Goal: Task Accomplishment & Management: Use online tool/utility

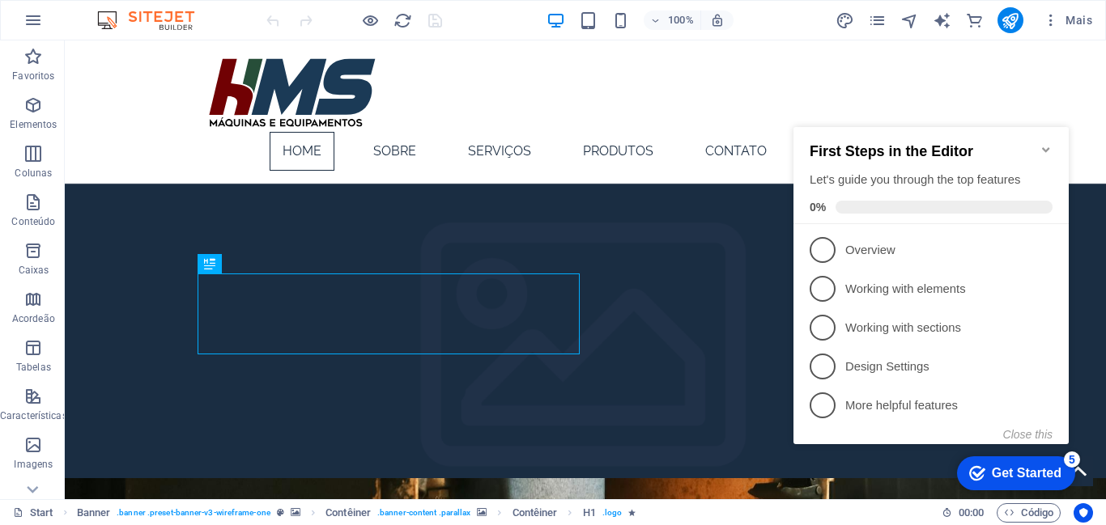
click at [1051, 143] on icon "Minimize checklist" at bounding box center [1045, 149] width 13 height 13
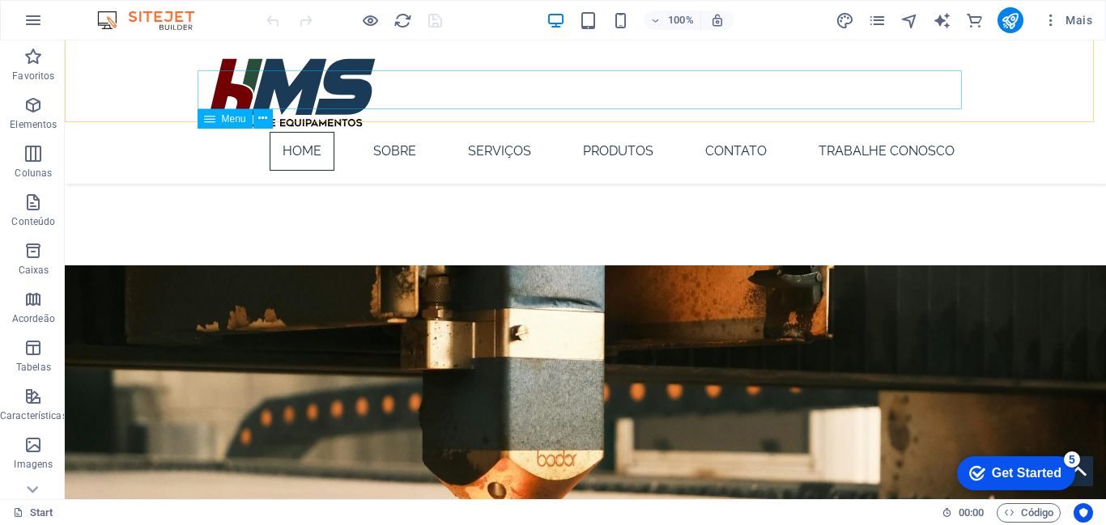
scroll to position [359, 0]
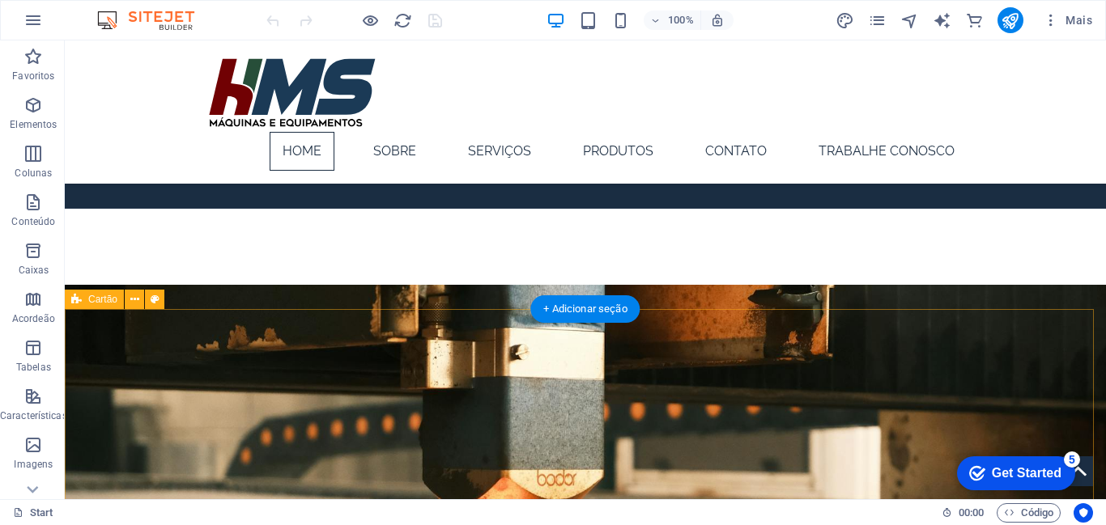
scroll to position [334, 0]
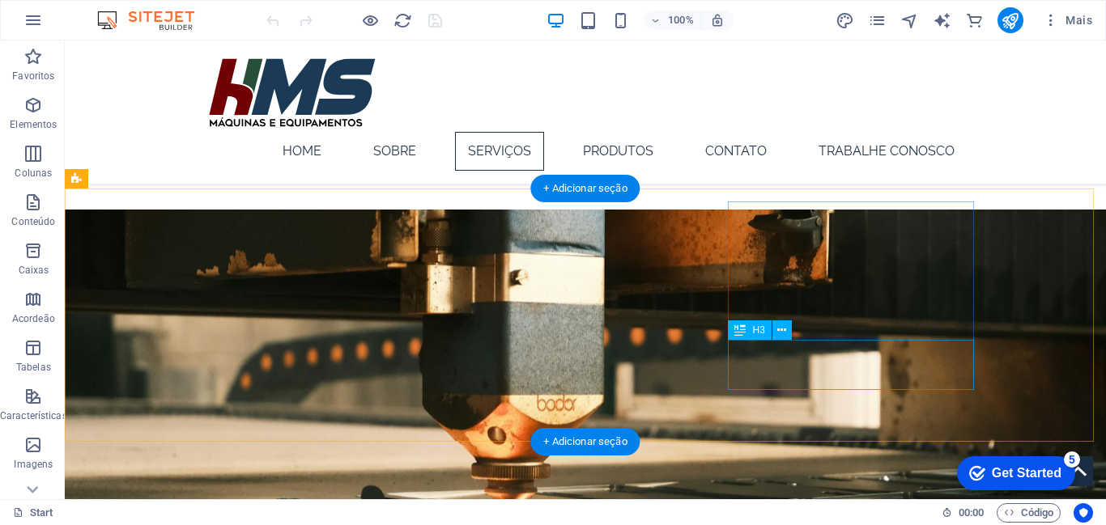
scroll to position [332, 0]
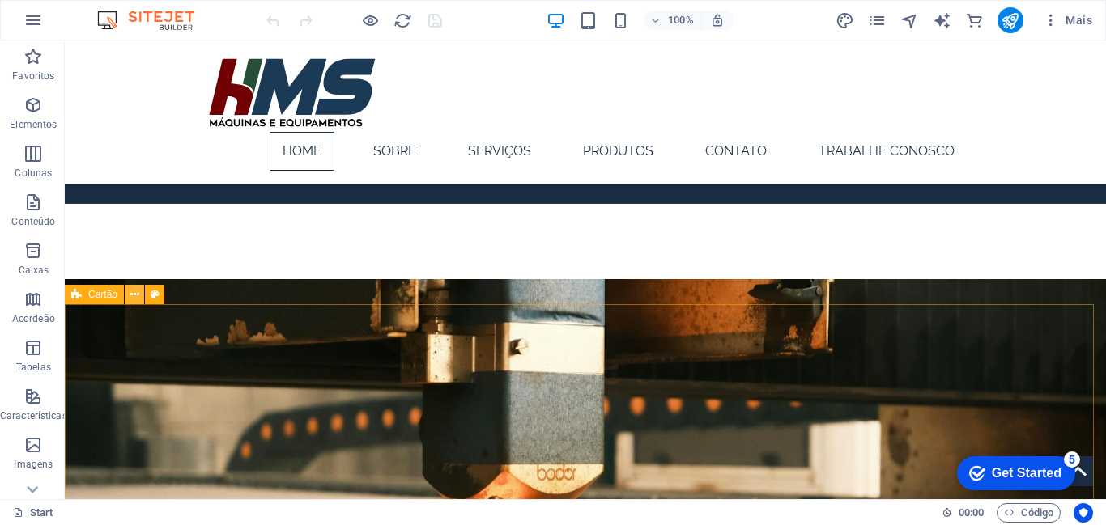
click at [134, 292] on icon at bounding box center [134, 295] width 9 height 17
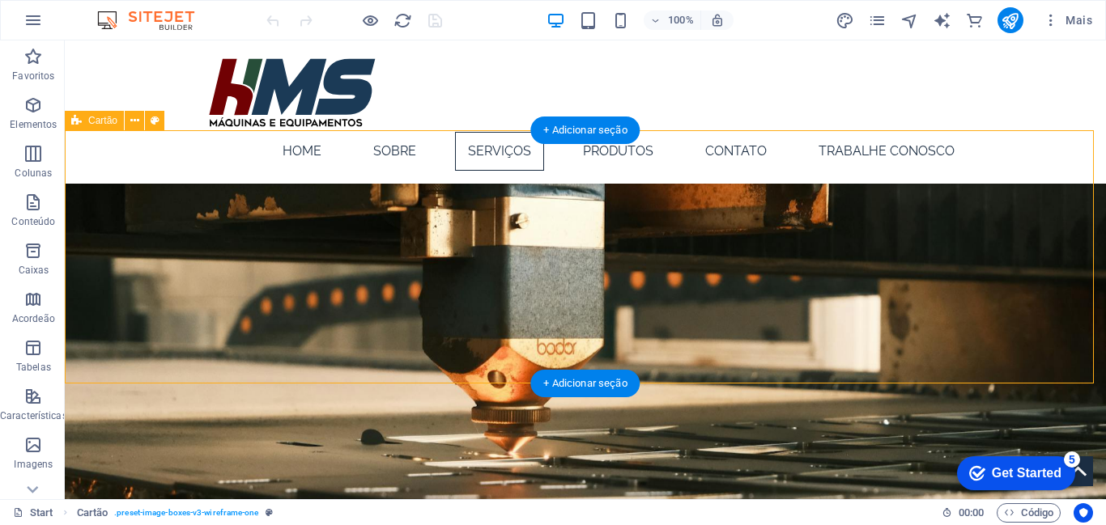
scroll to position [508, 0]
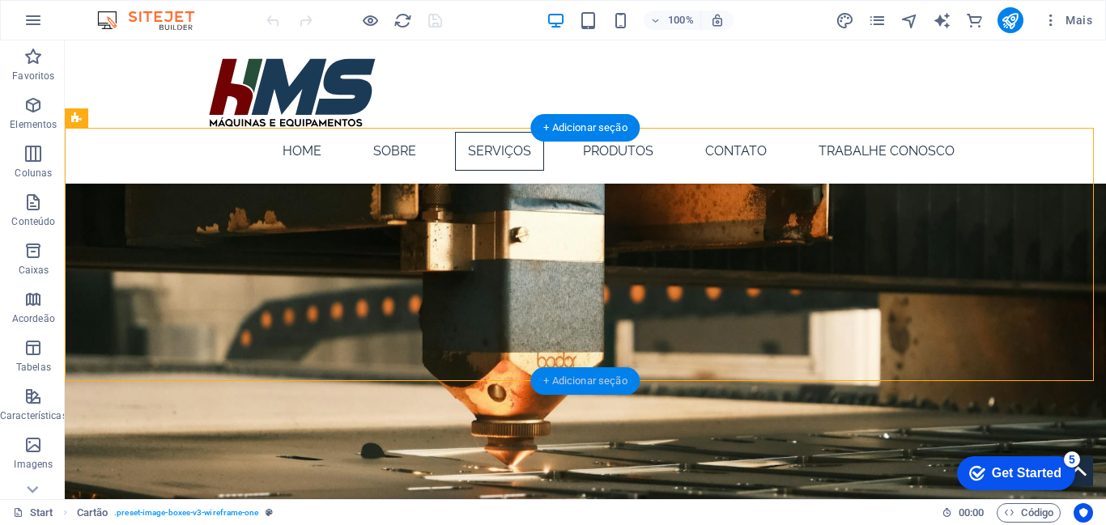
click at [563, 388] on div "+ Adicionar seção" at bounding box center [584, 381] width 109 height 28
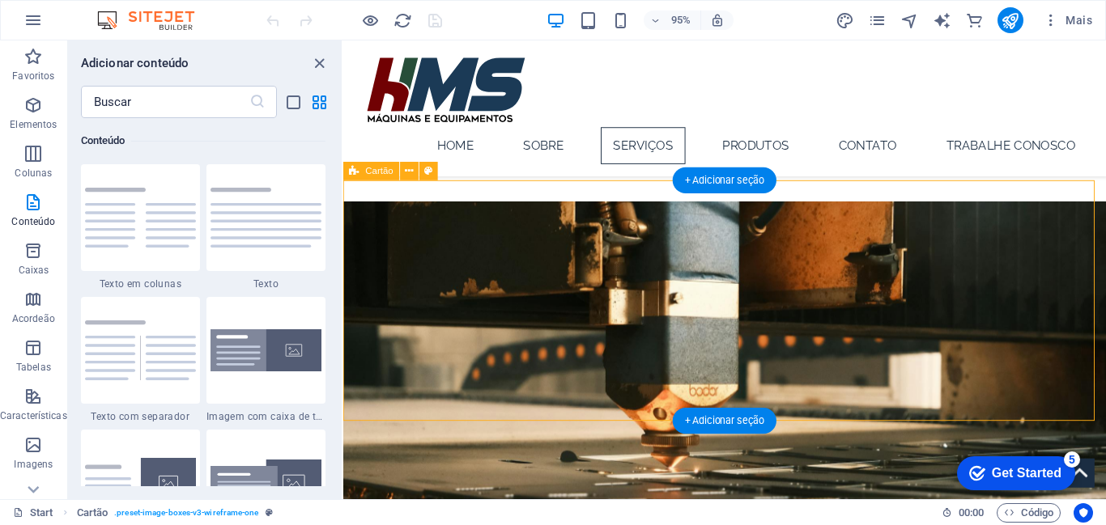
scroll to position [550, 0]
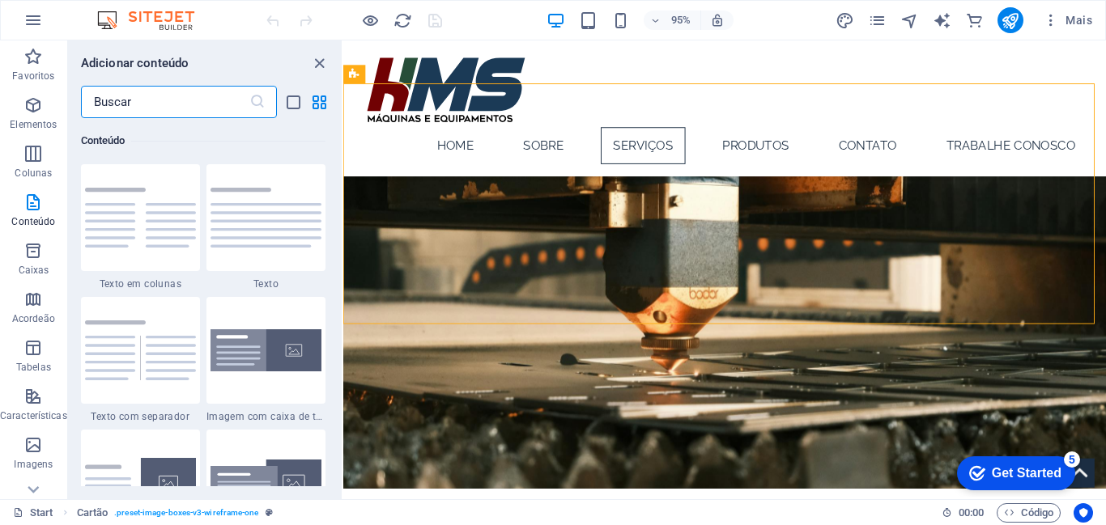
click at [159, 104] on input "text" at bounding box center [165, 102] width 168 height 32
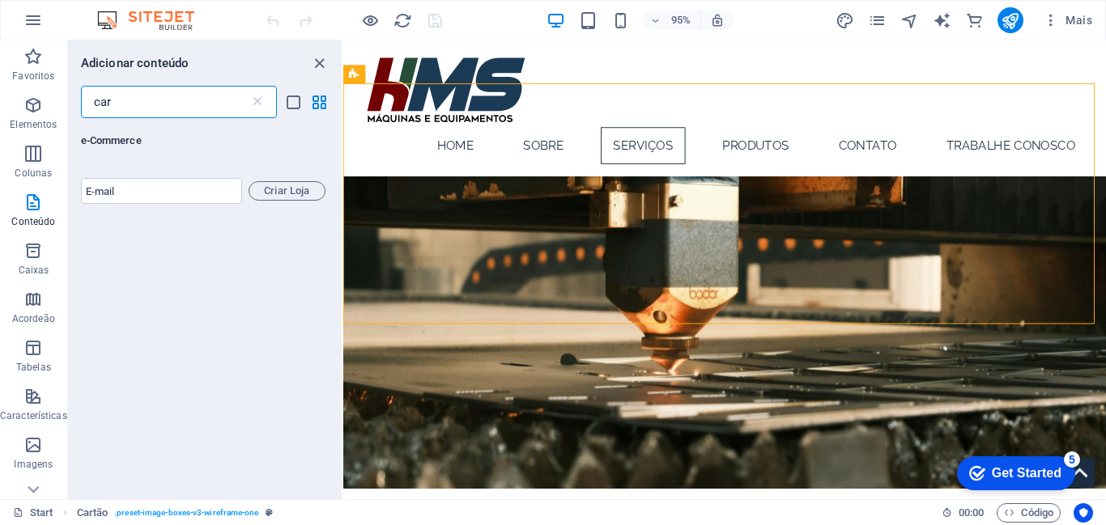
scroll to position [0, 0]
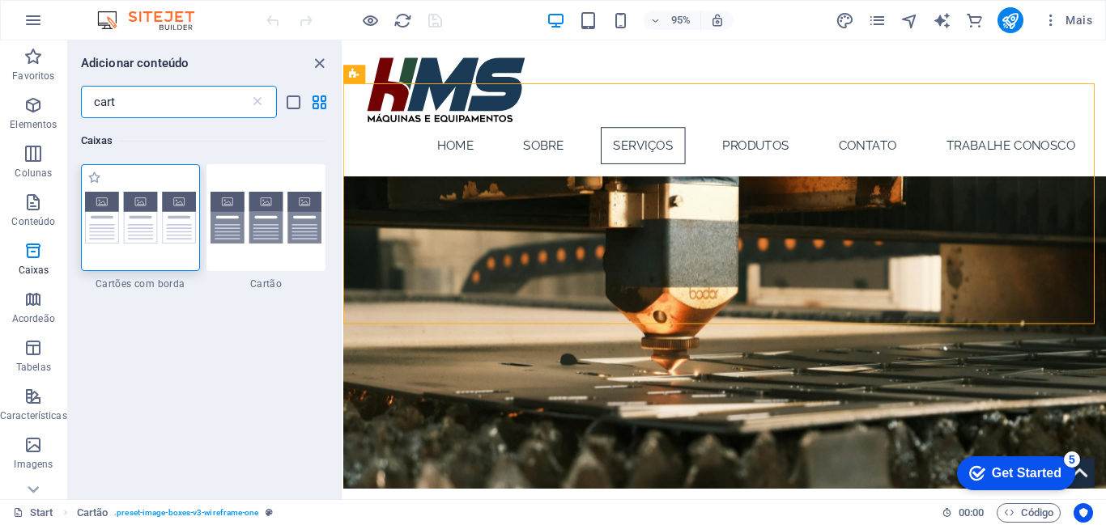
type input "cart"
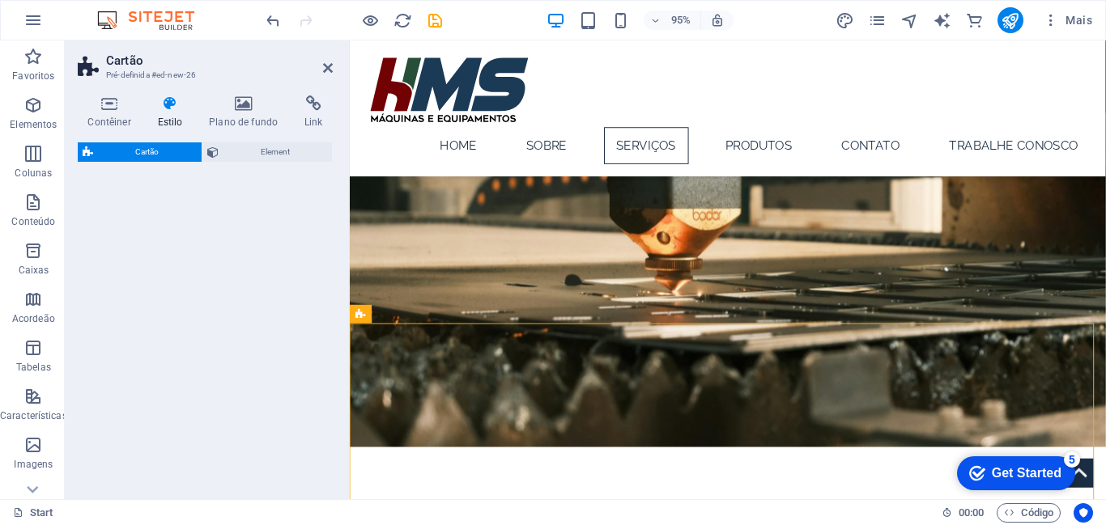
select select "rem"
select select "preset-image-boxes-v3-border"
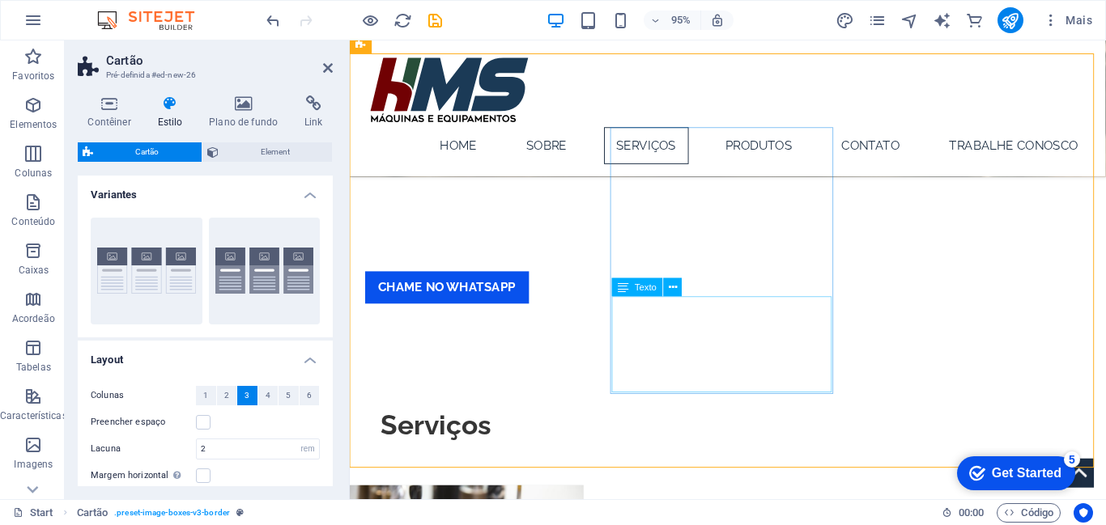
scroll to position [710, 0]
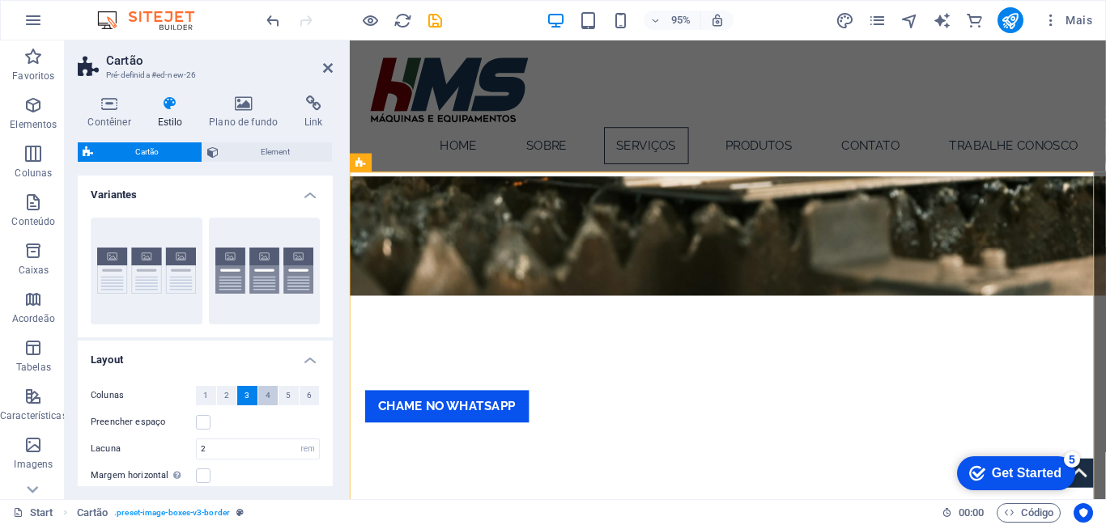
click at [265, 397] on span "4" at bounding box center [267, 395] width 5 height 19
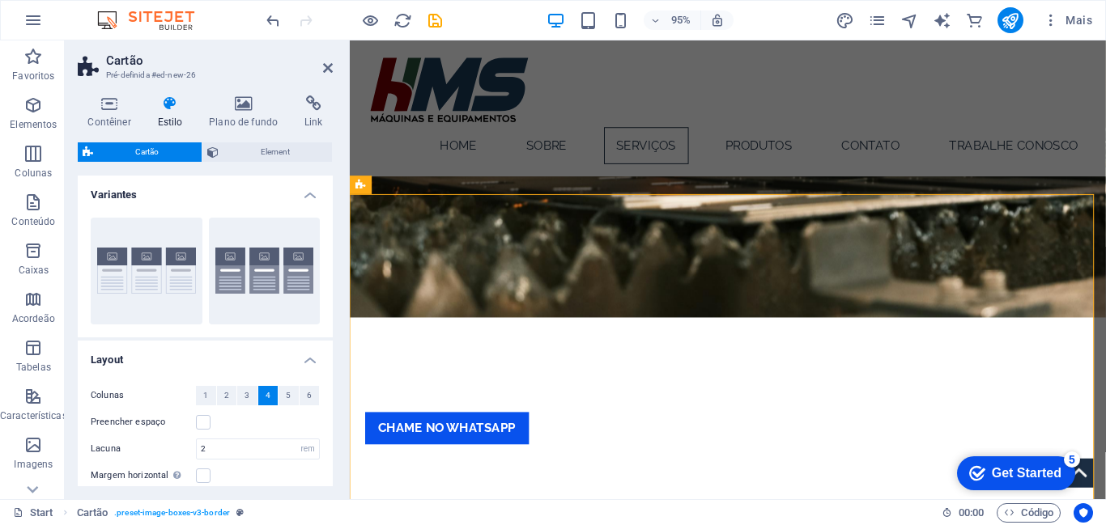
scroll to position [122, 0]
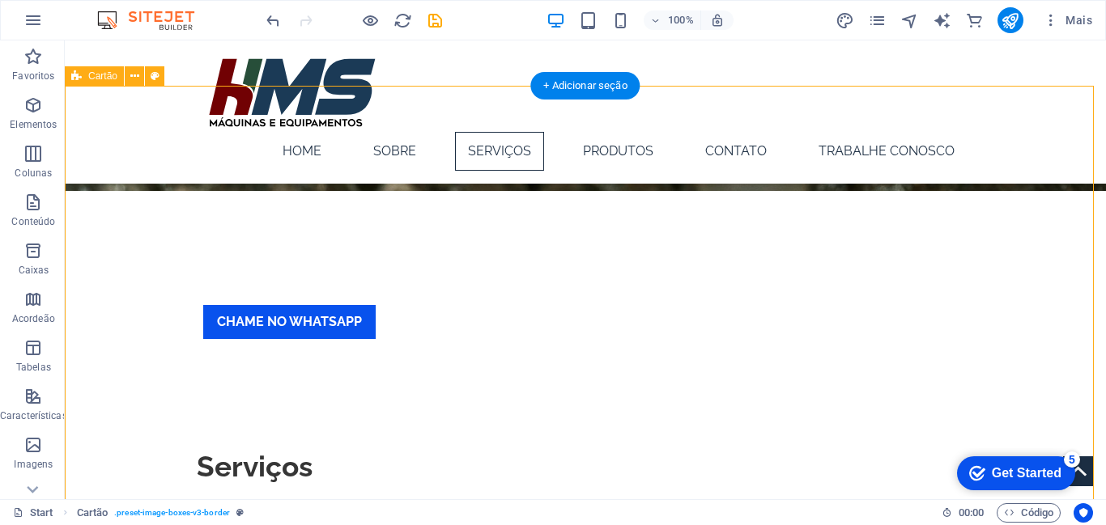
scroll to position [816, 0]
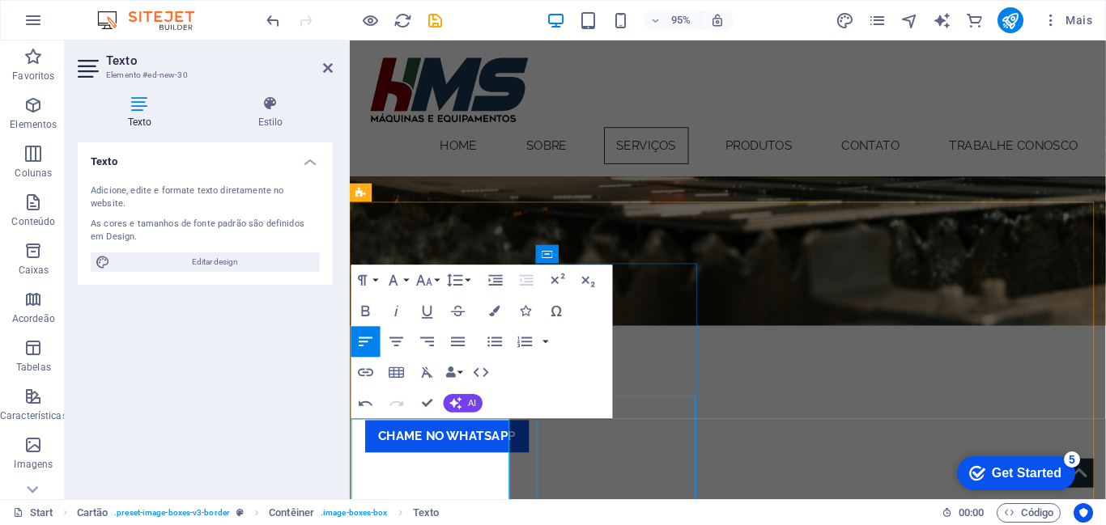
scroll to position [926, 0]
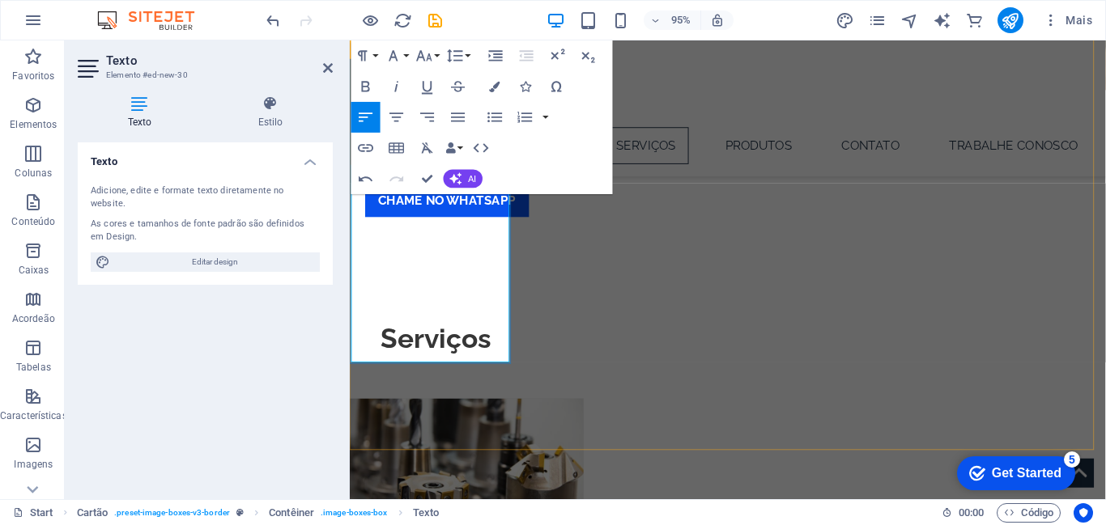
scroll to position [875, 0]
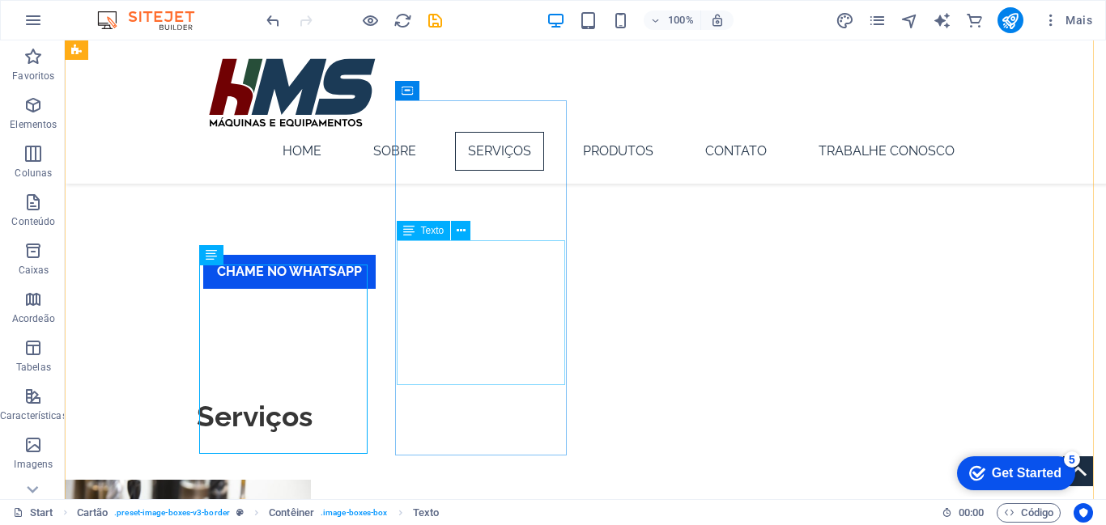
scroll to position [760, 0]
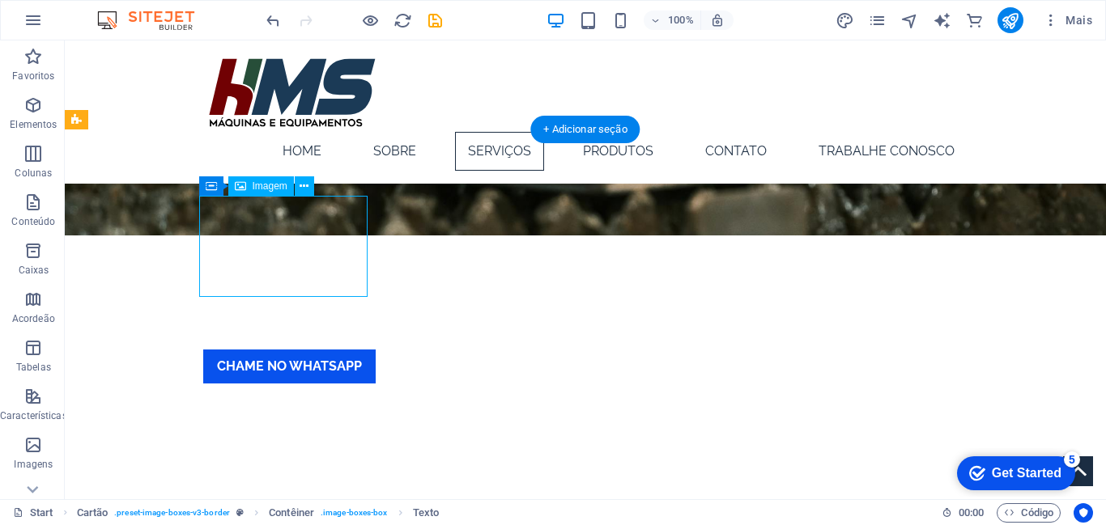
select select "%"
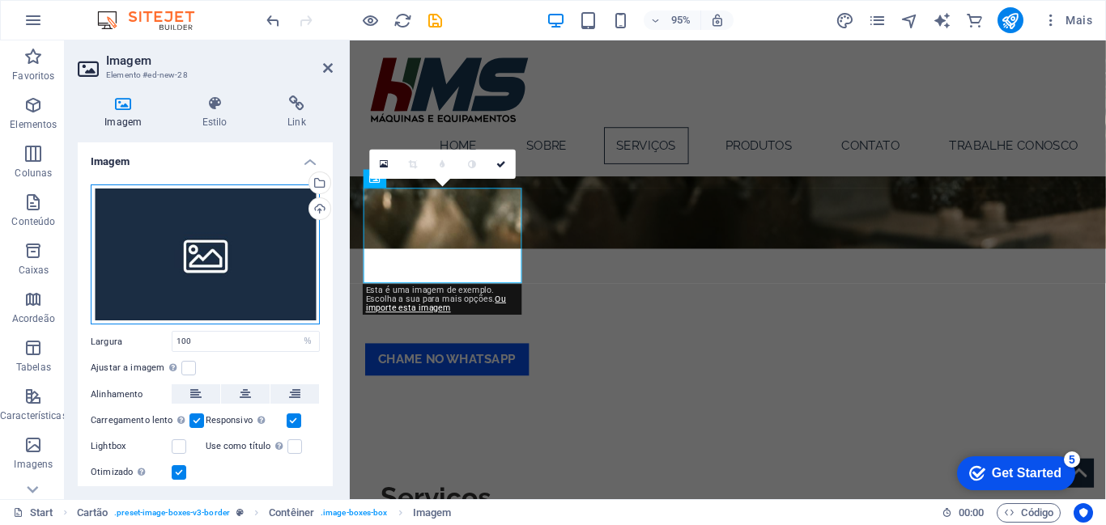
click at [214, 252] on div "Arraste os arquivos aqui, clique para escolher os arquivos ou selecione os arqu…" at bounding box center [205, 255] width 229 height 141
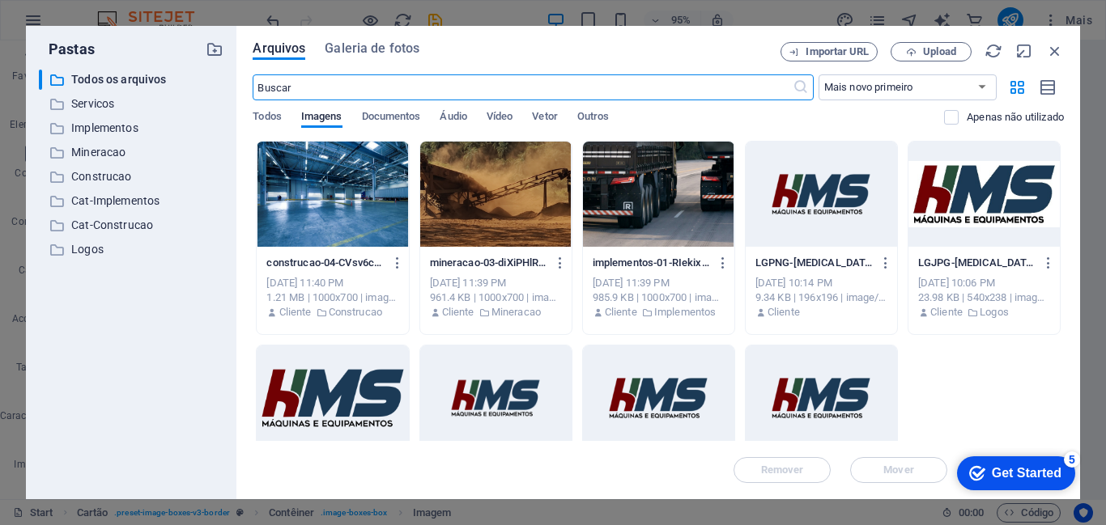
scroll to position [1121, 0]
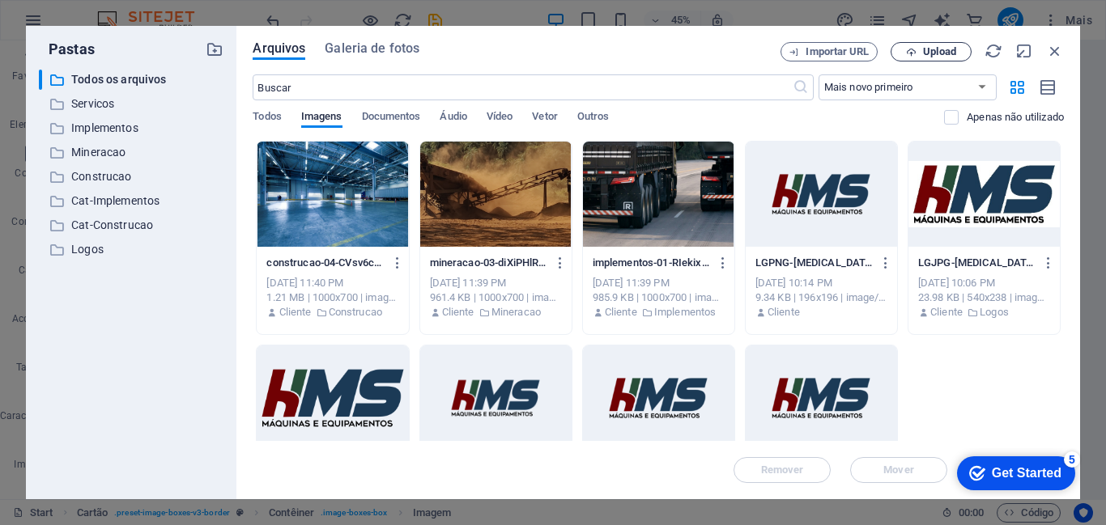
click at [948, 53] on span "Upload" at bounding box center [939, 52] width 33 height 10
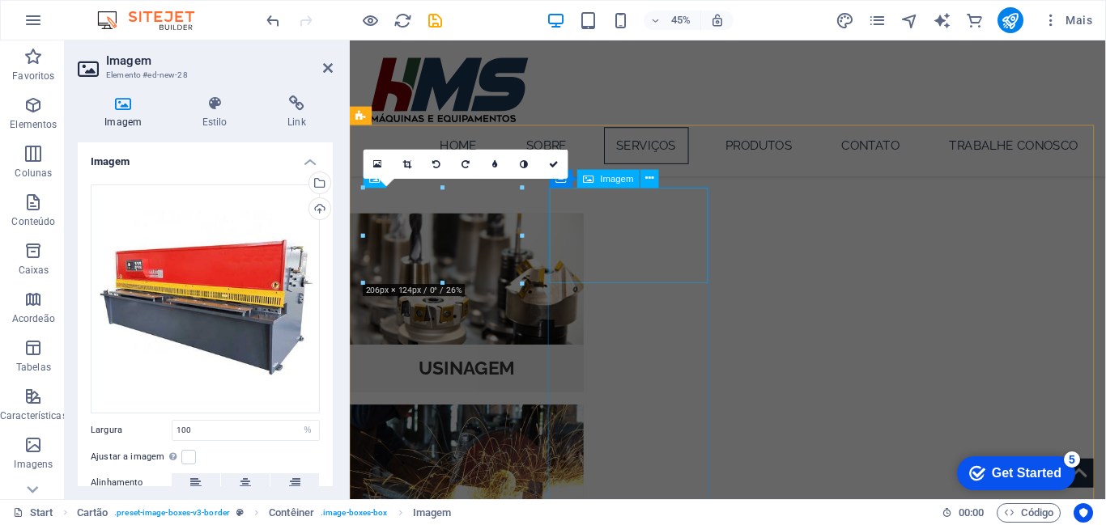
scroll to position [759, 0]
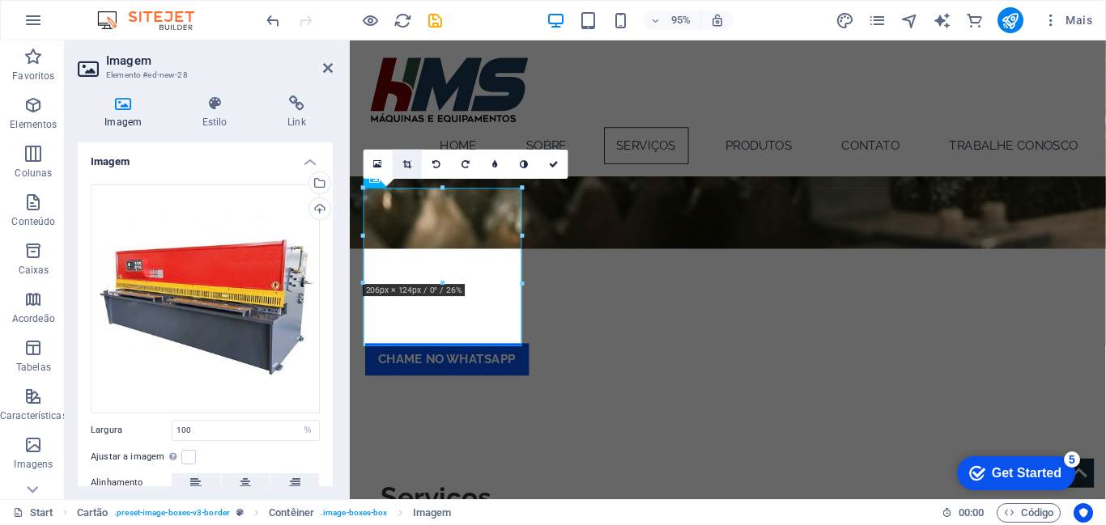
click at [397, 168] on link at bounding box center [407, 164] width 29 height 29
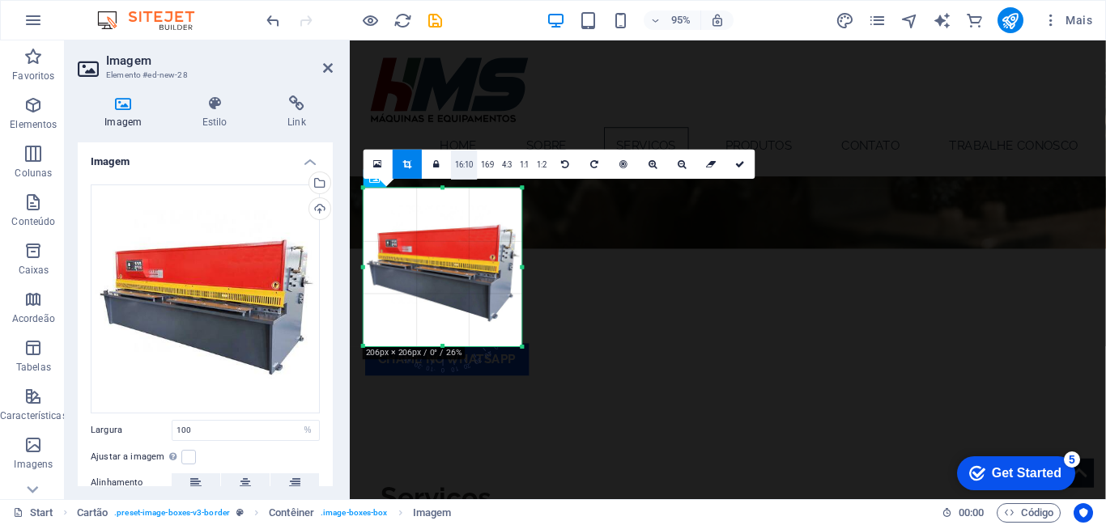
click at [462, 172] on link "16:10" at bounding box center [464, 165] width 26 height 29
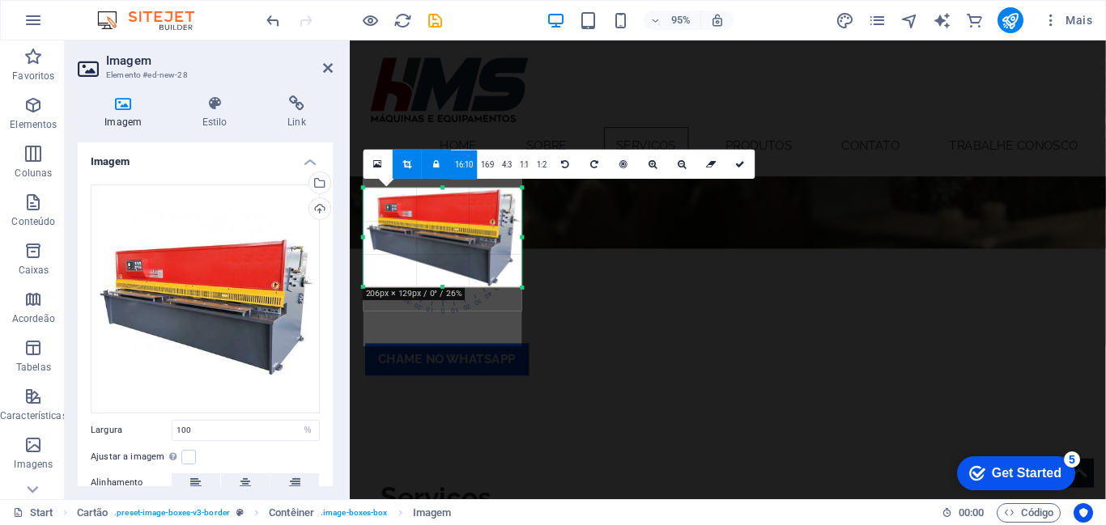
drag, startPoint x: 463, startPoint y: 248, endPoint x: 462, endPoint y: 210, distance: 37.2
click at [462, 210] on div at bounding box center [442, 232] width 159 height 159
click at [736, 164] on icon at bounding box center [741, 163] width 10 height 9
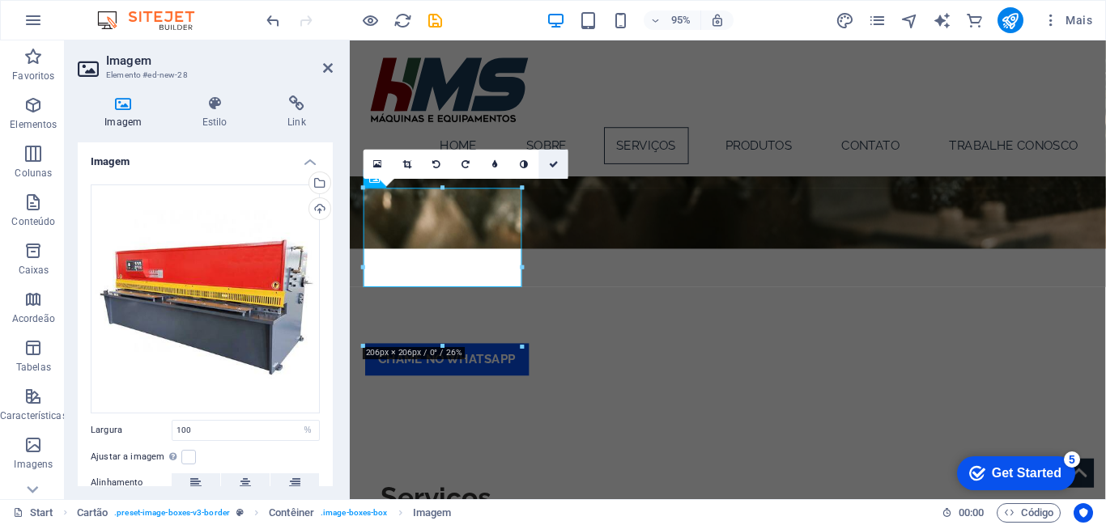
click at [551, 167] on icon at bounding box center [554, 163] width 10 height 9
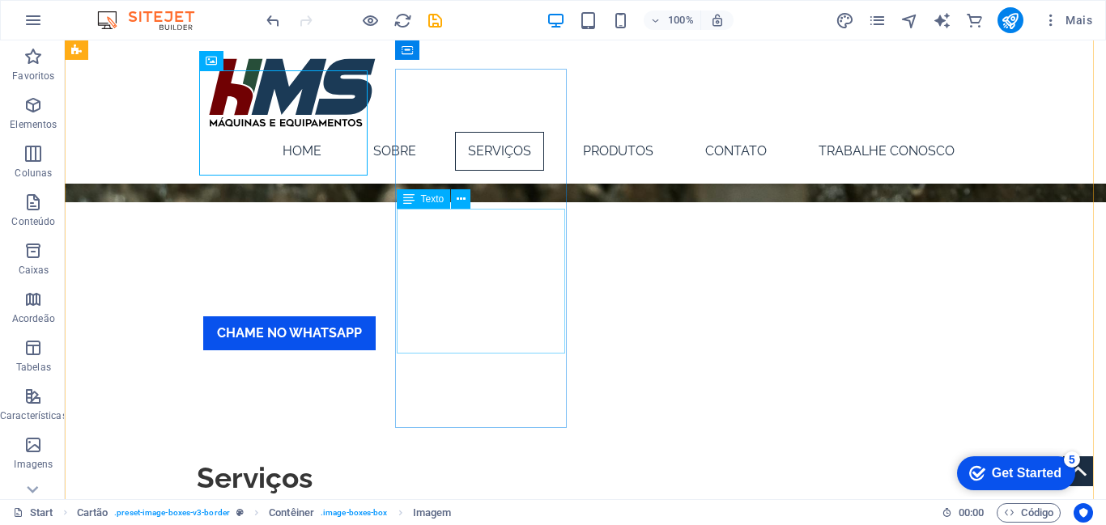
scroll to position [787, 0]
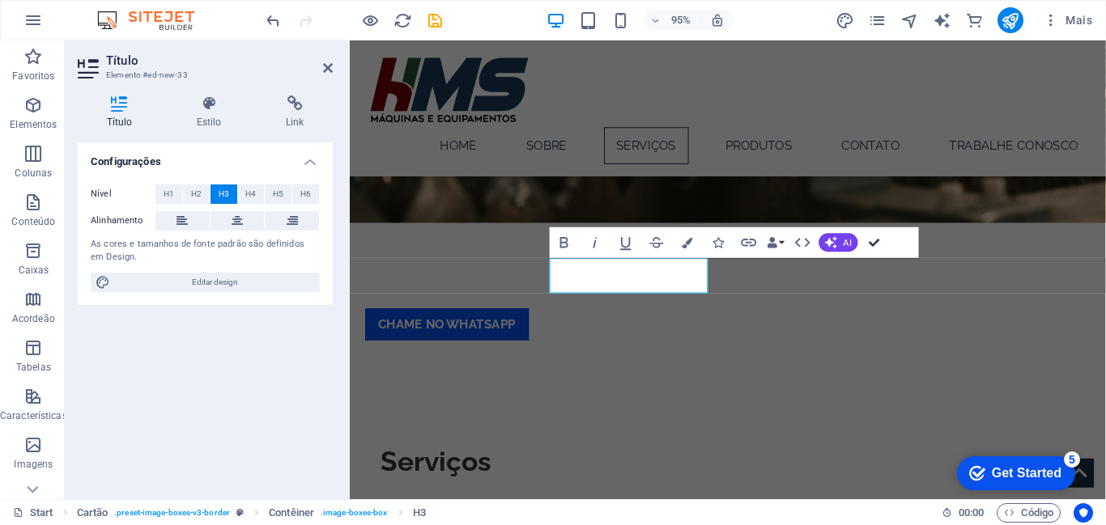
scroll to position [787, 0]
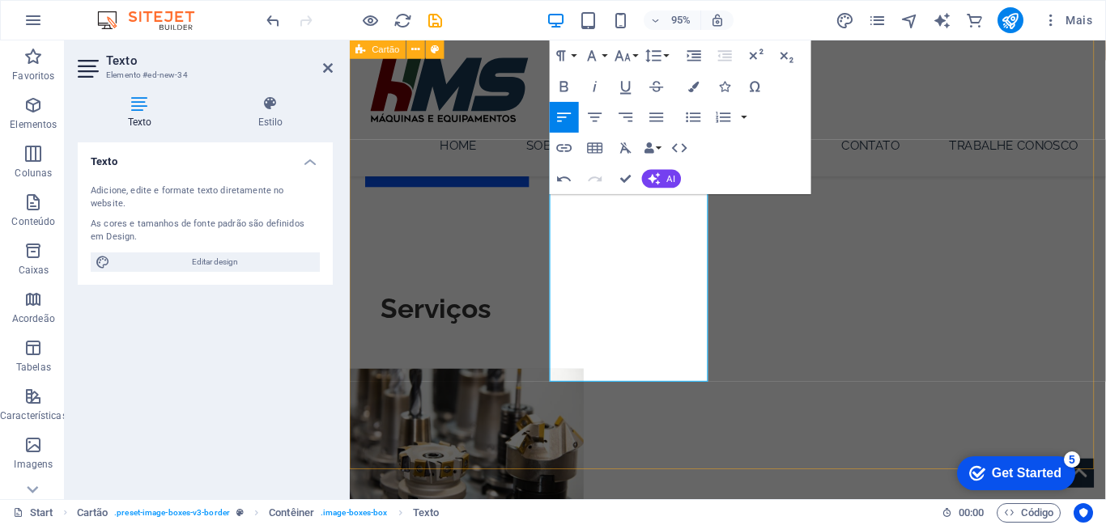
scroll to position [946, 0]
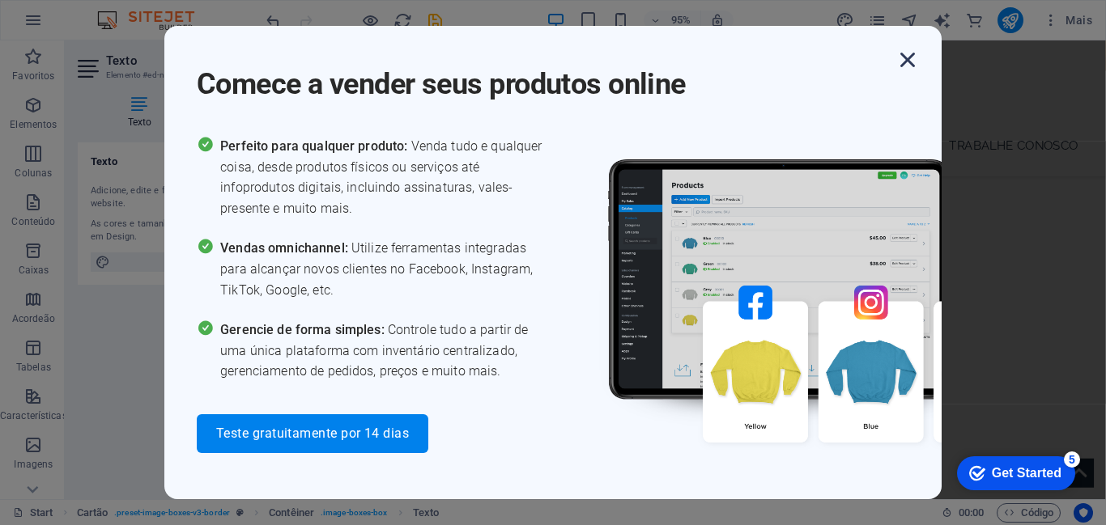
click at [909, 66] on icon "button" at bounding box center [907, 59] width 29 height 29
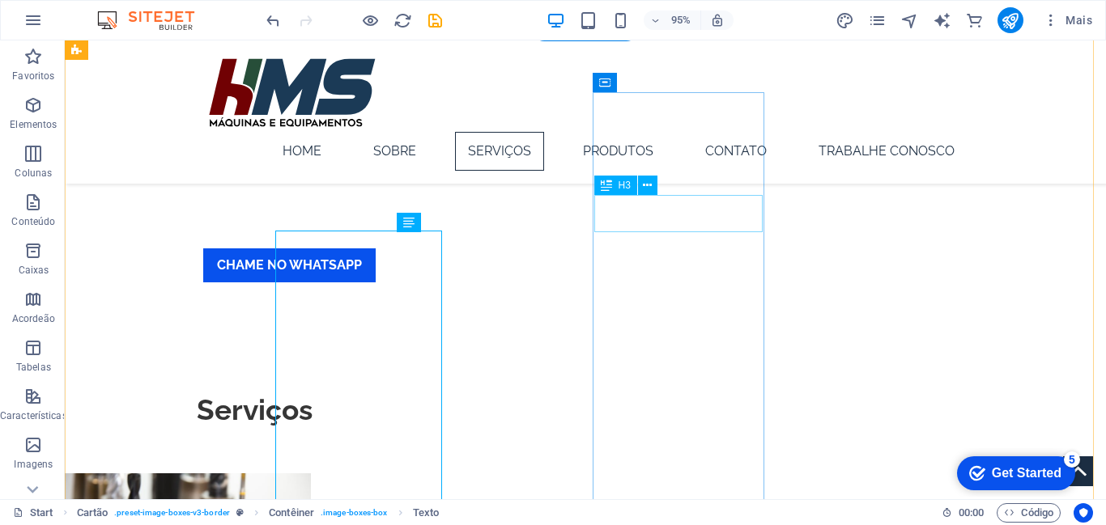
scroll to position [862, 0]
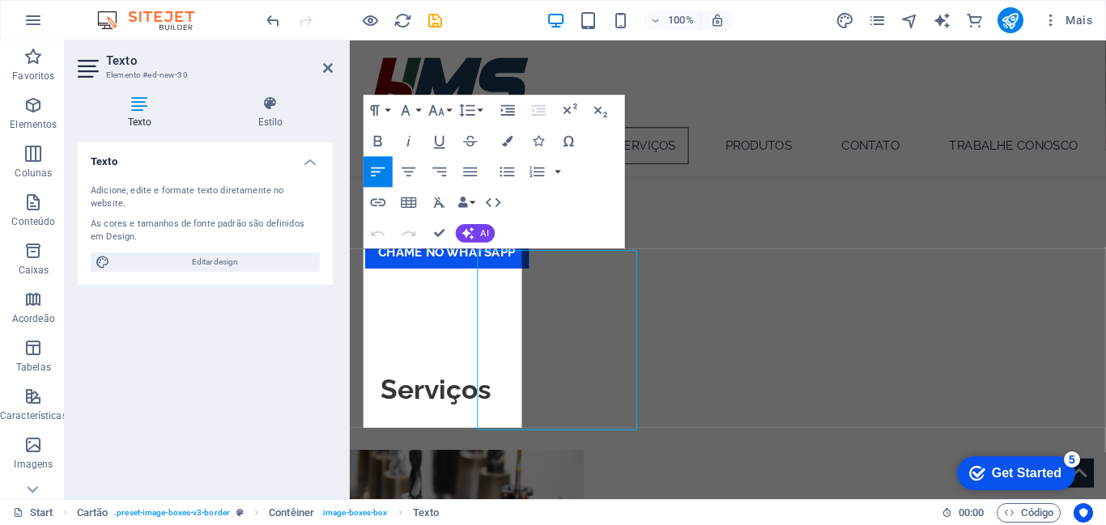
scroll to position [861, 0]
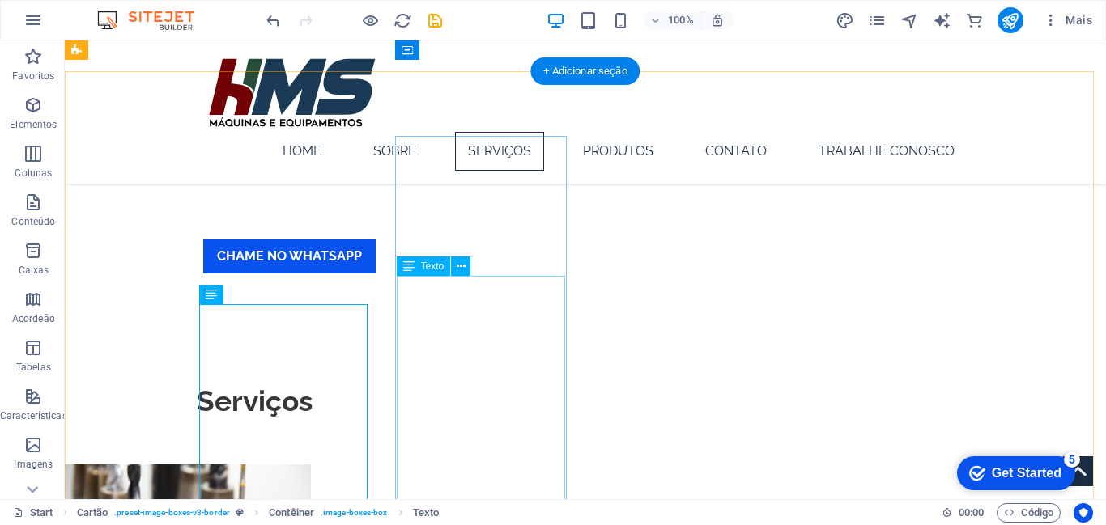
scroll to position [816, 0]
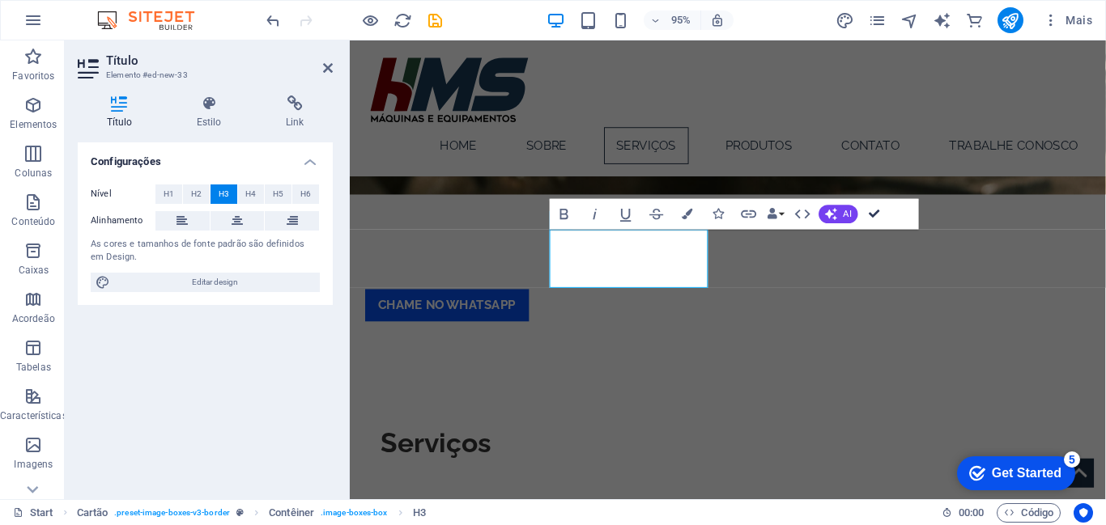
scroll to position [817, 0]
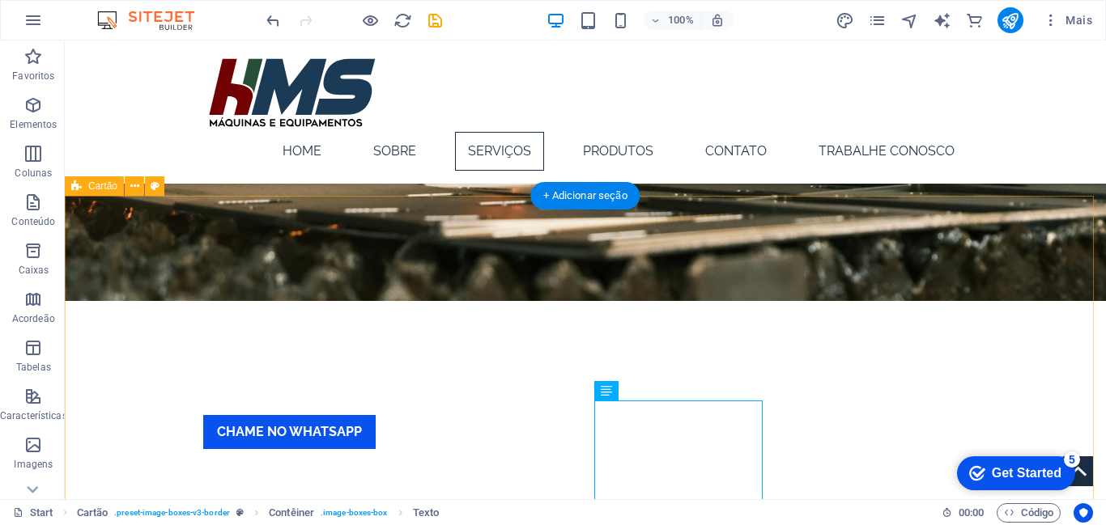
scroll to position [677, 0]
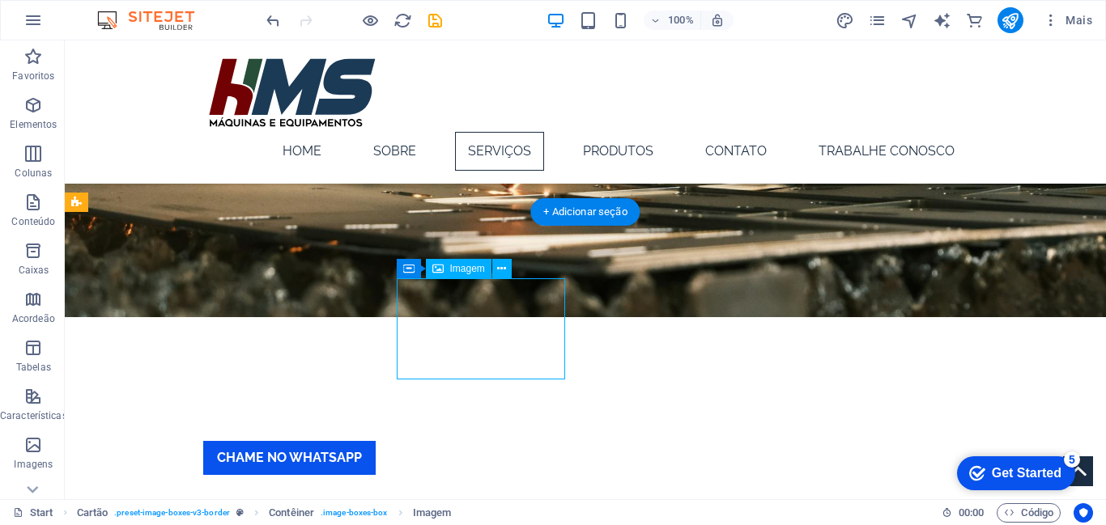
select select "%"
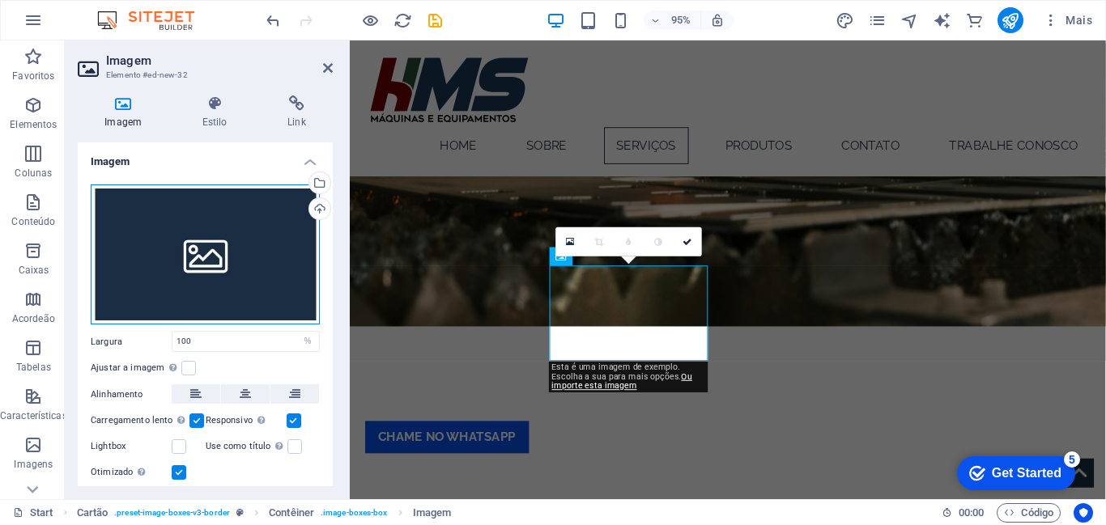
click at [215, 259] on div "Arraste os arquivos aqui, clique para escolher os arquivos ou selecione os arqu…" at bounding box center [205, 255] width 229 height 141
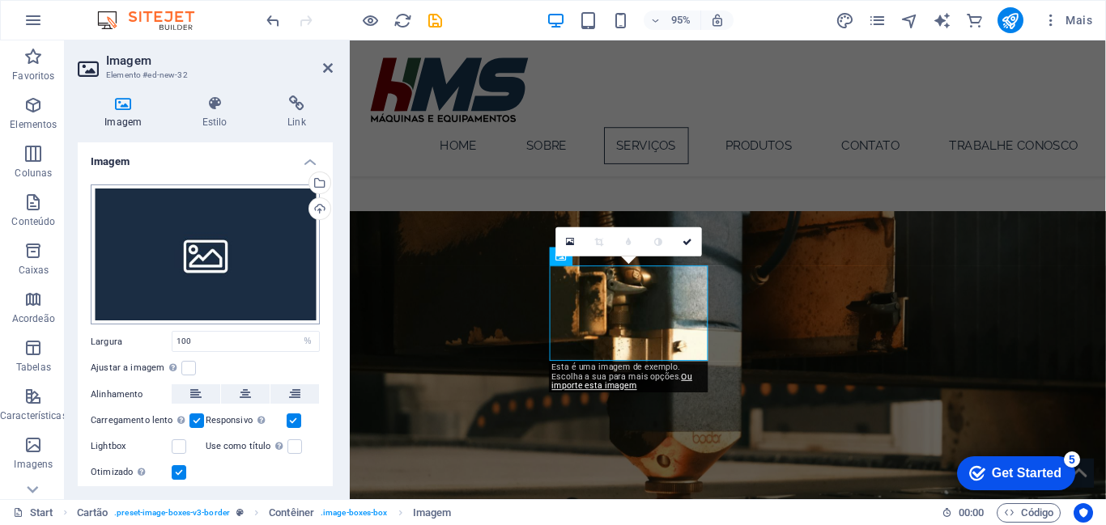
scroll to position [1039, 0]
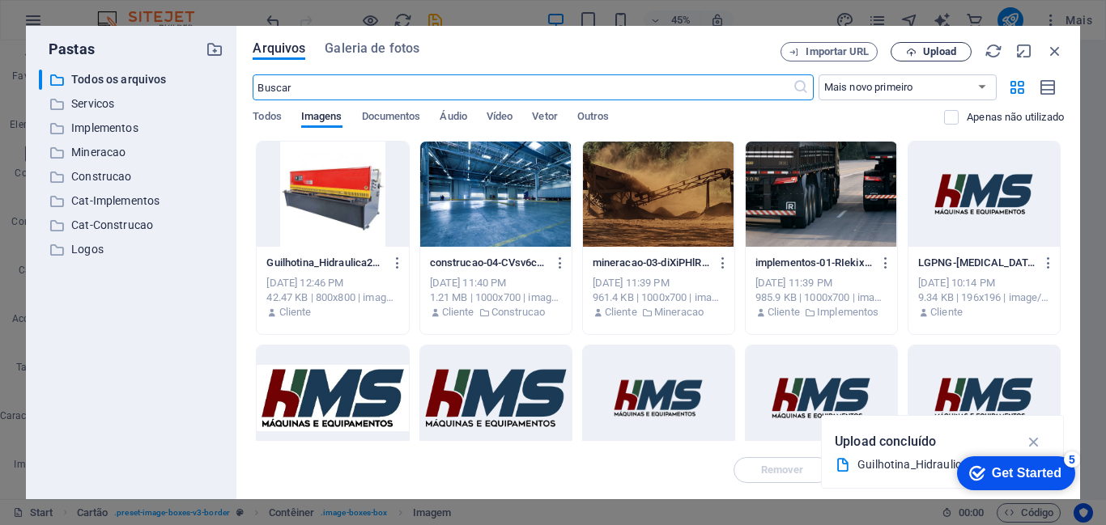
click at [936, 57] on button "Upload" at bounding box center [930, 51] width 81 height 19
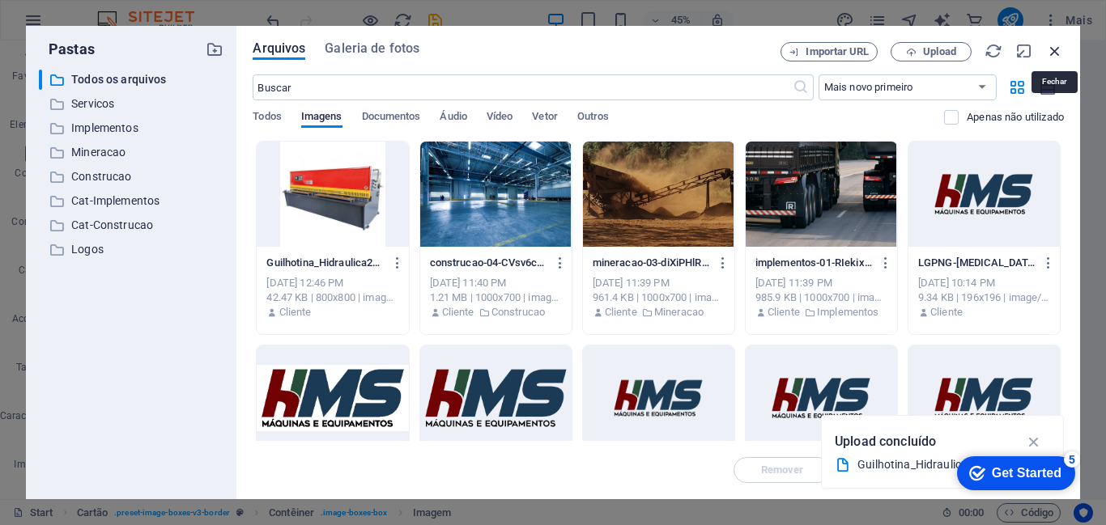
click at [1056, 54] on icon "button" at bounding box center [1055, 51] width 18 height 18
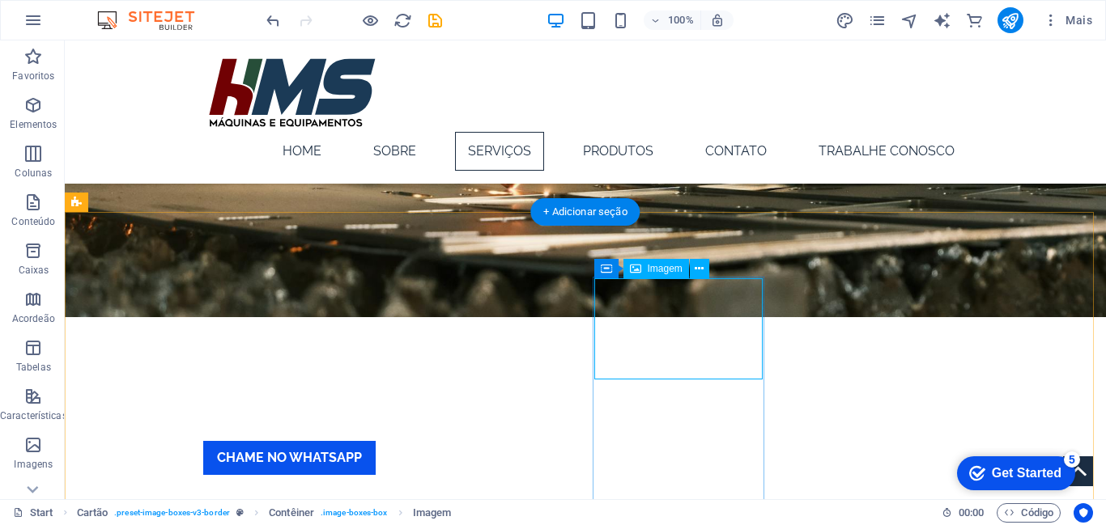
select select "%"
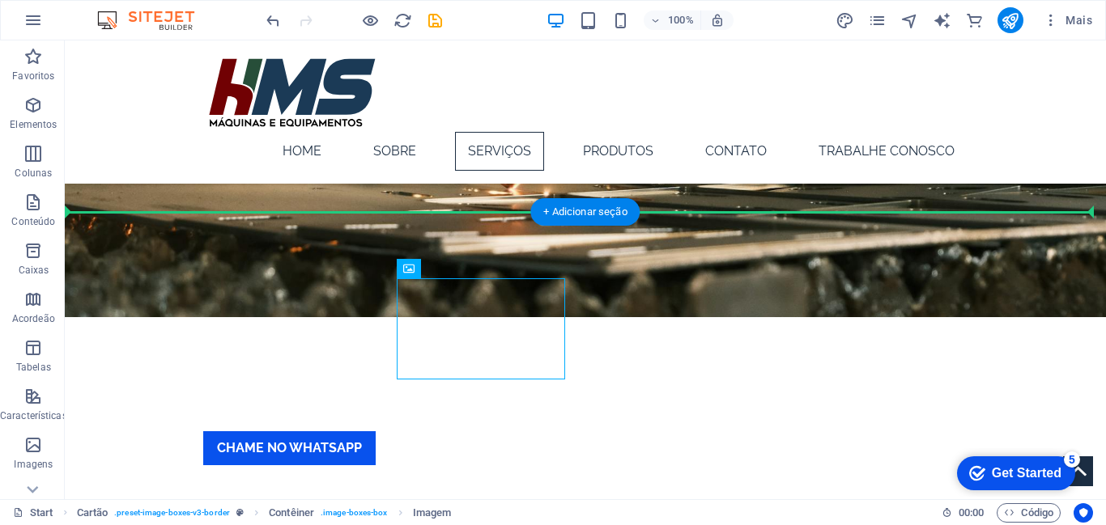
drag, startPoint x: 694, startPoint y: 337, endPoint x: 166, endPoint y: 249, distance: 535.7
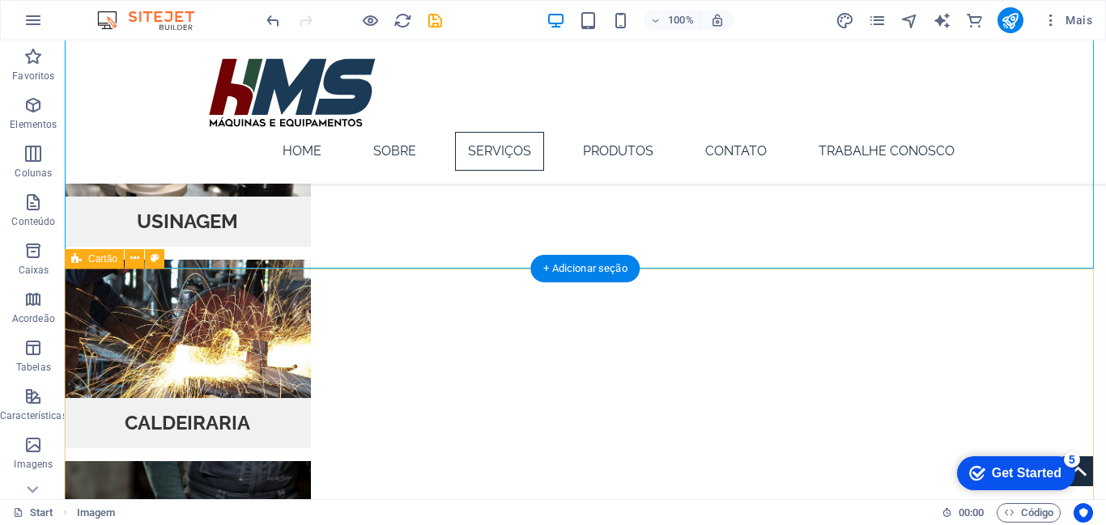
scroll to position [1148, 0]
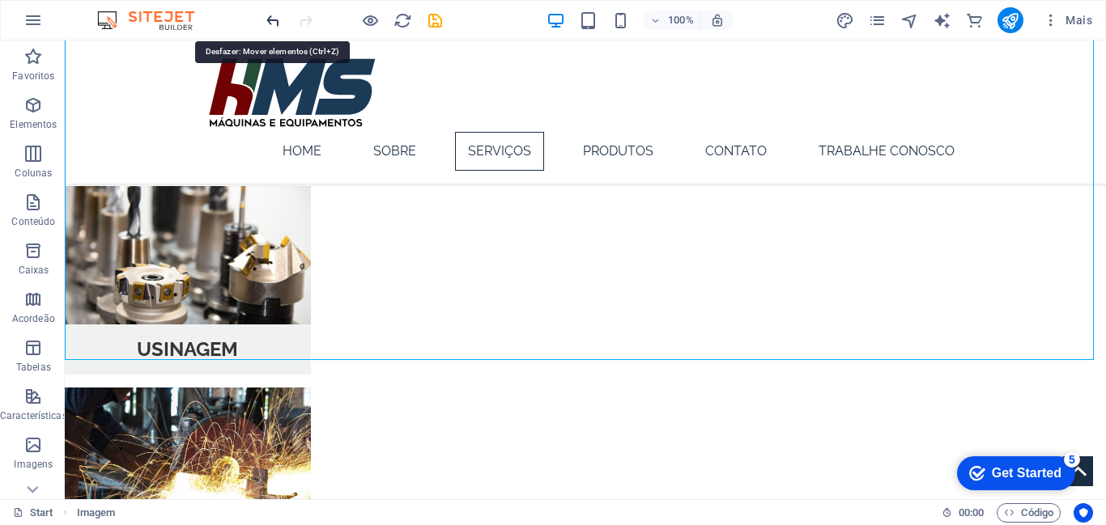
click at [276, 22] on icon "undo" at bounding box center [273, 20] width 19 height 19
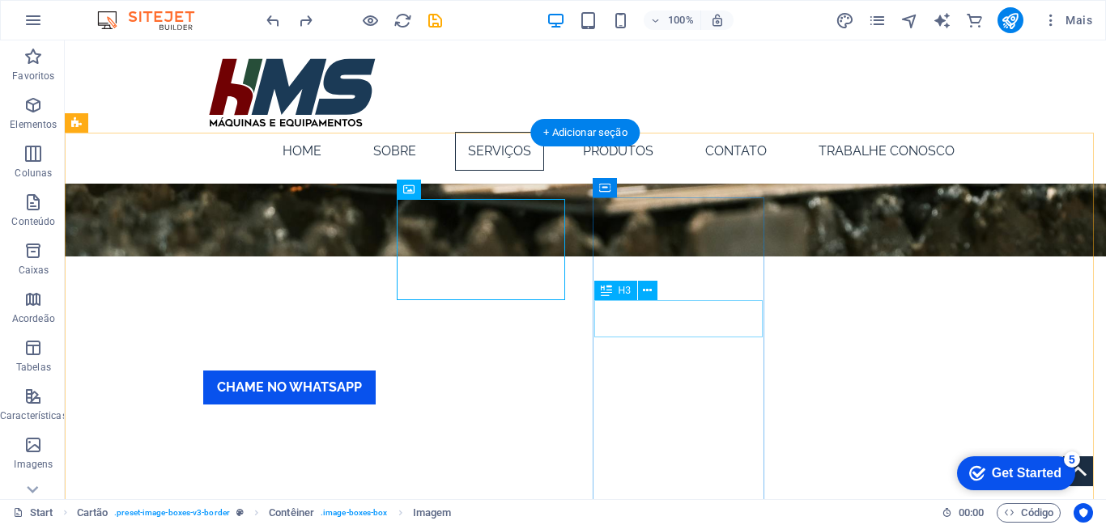
scroll to position [758, 0]
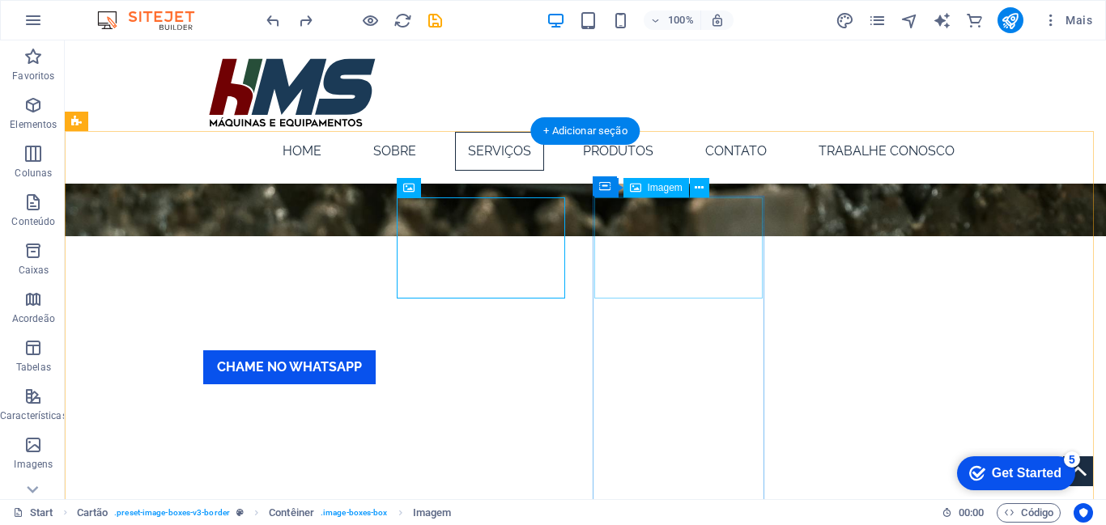
select select "%"
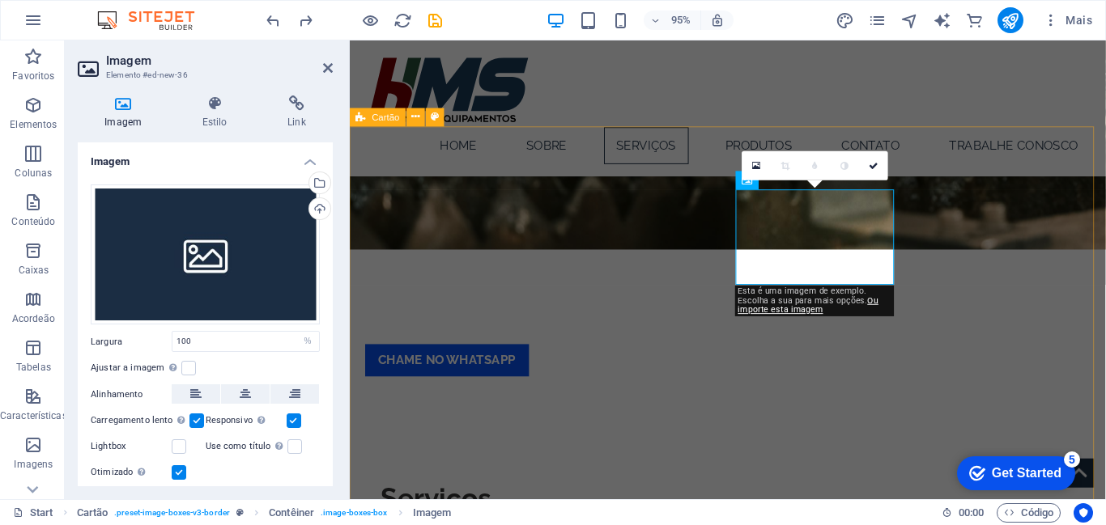
scroll to position [758, 0]
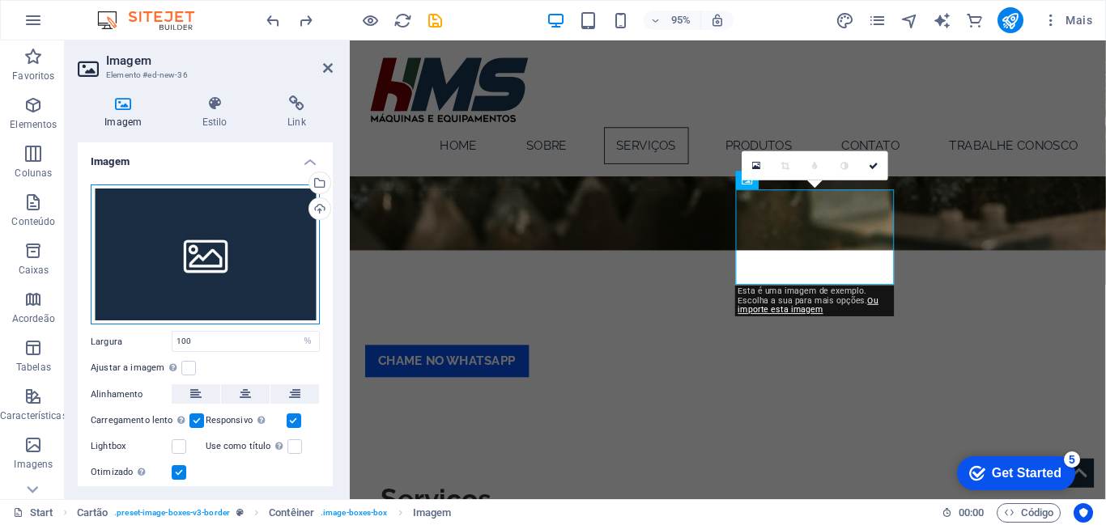
click at [197, 245] on div "Arraste os arquivos aqui, clique para escolher os arquivos ou selecione os arqu…" at bounding box center [205, 255] width 229 height 141
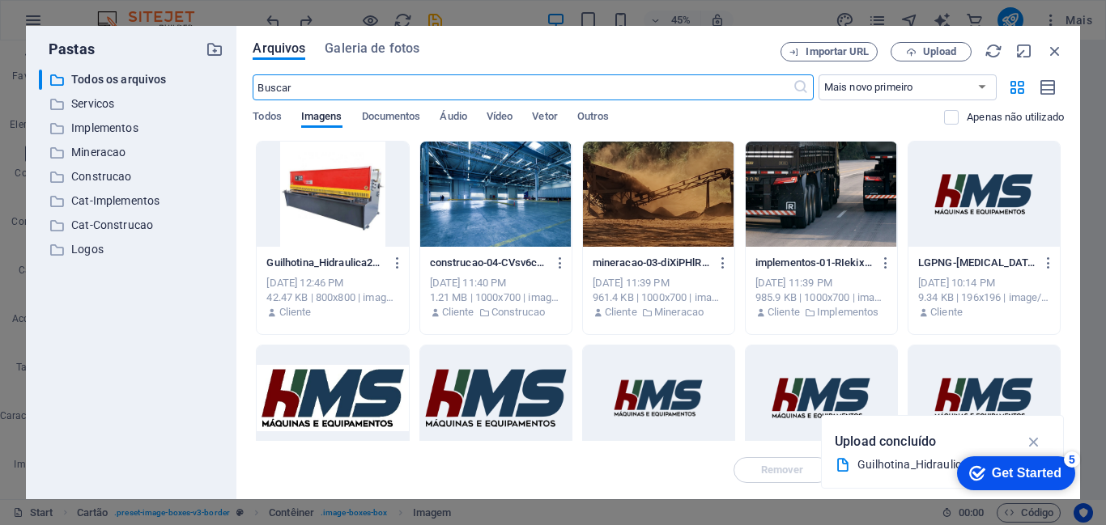
scroll to position [1119, 0]
click at [953, 59] on button "Upload" at bounding box center [930, 51] width 81 height 19
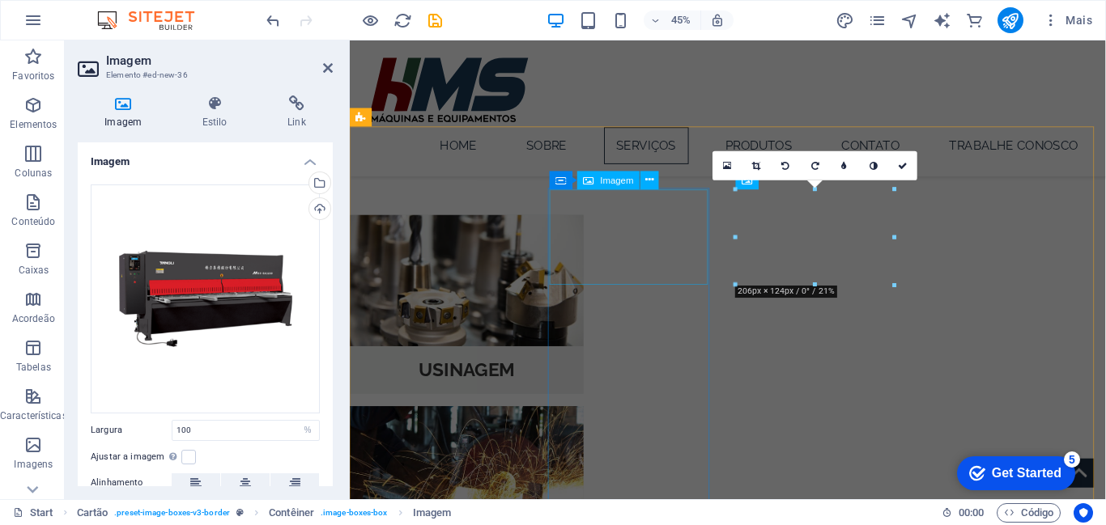
scroll to position [758, 0]
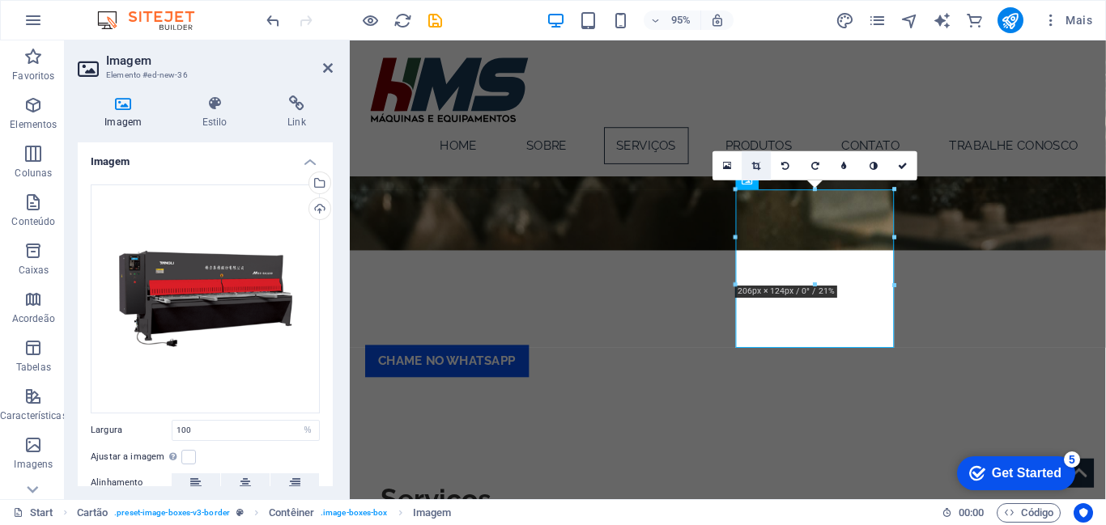
click at [753, 167] on icon at bounding box center [756, 165] width 9 height 9
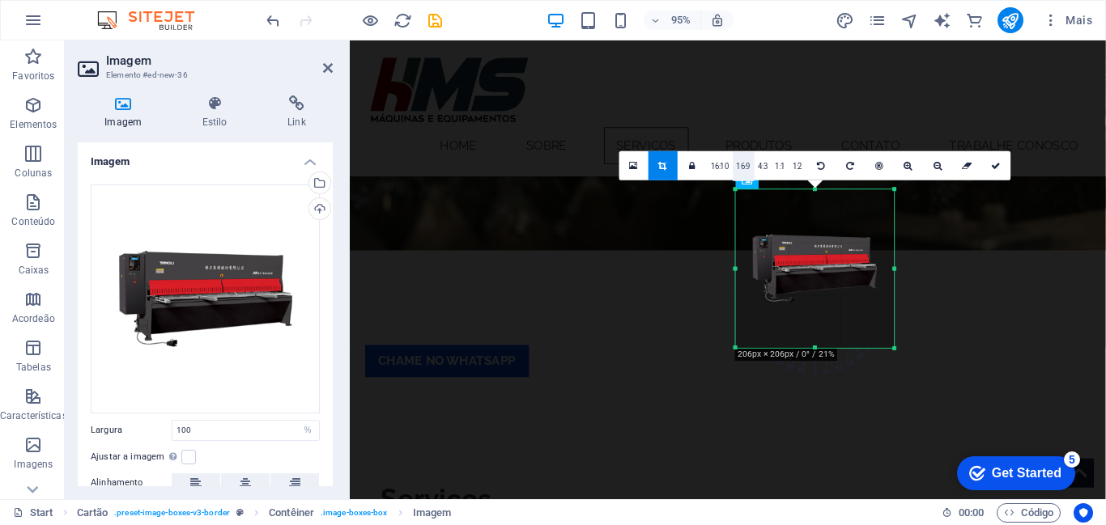
click at [741, 169] on link "16:9" at bounding box center [743, 166] width 22 height 29
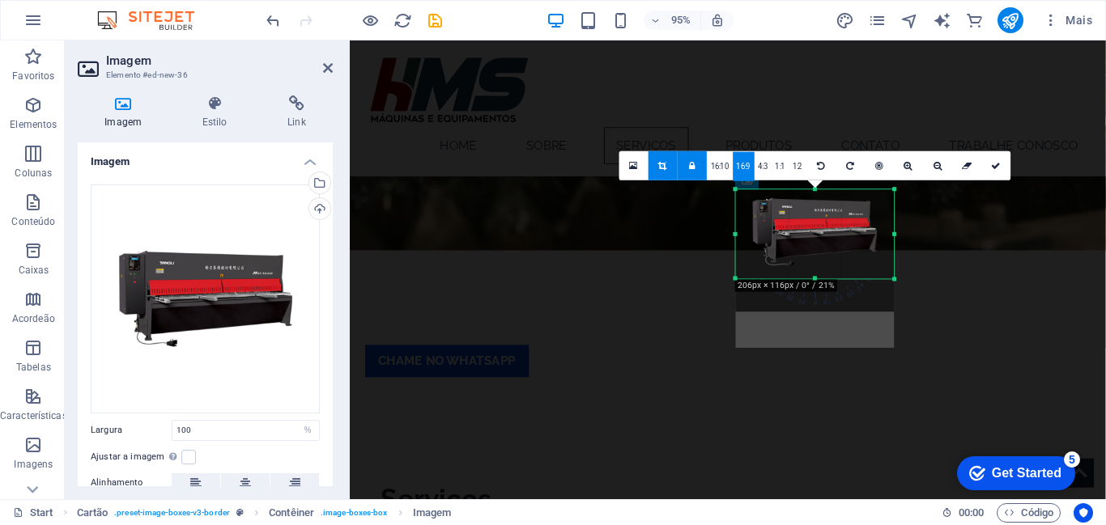
drag, startPoint x: 808, startPoint y: 243, endPoint x: 804, endPoint y: 205, distance: 38.2
click at [804, 205] on div at bounding box center [815, 233] width 159 height 159
click at [991, 166] on icon at bounding box center [996, 165] width 10 height 9
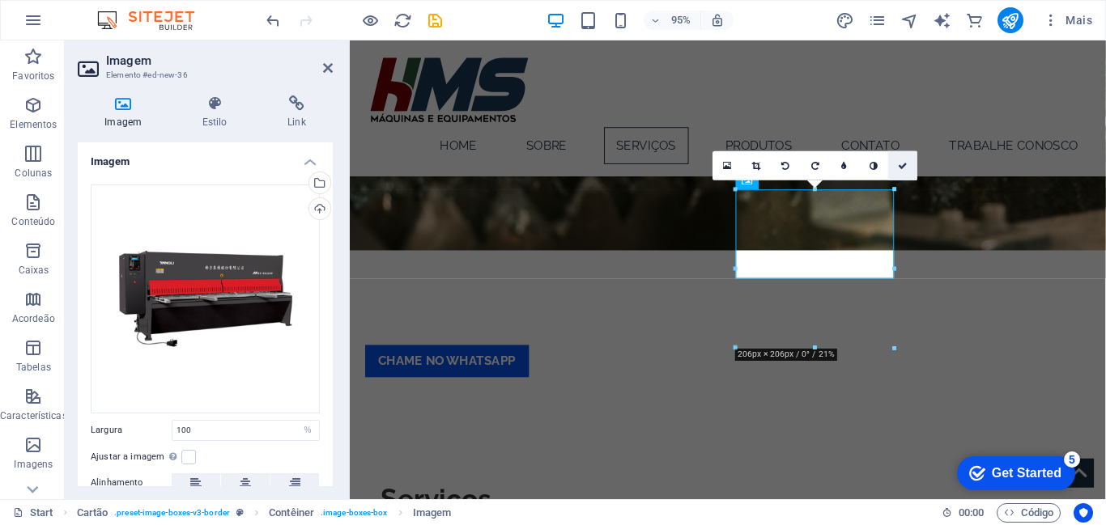
click at [899, 167] on icon at bounding box center [903, 165] width 10 height 9
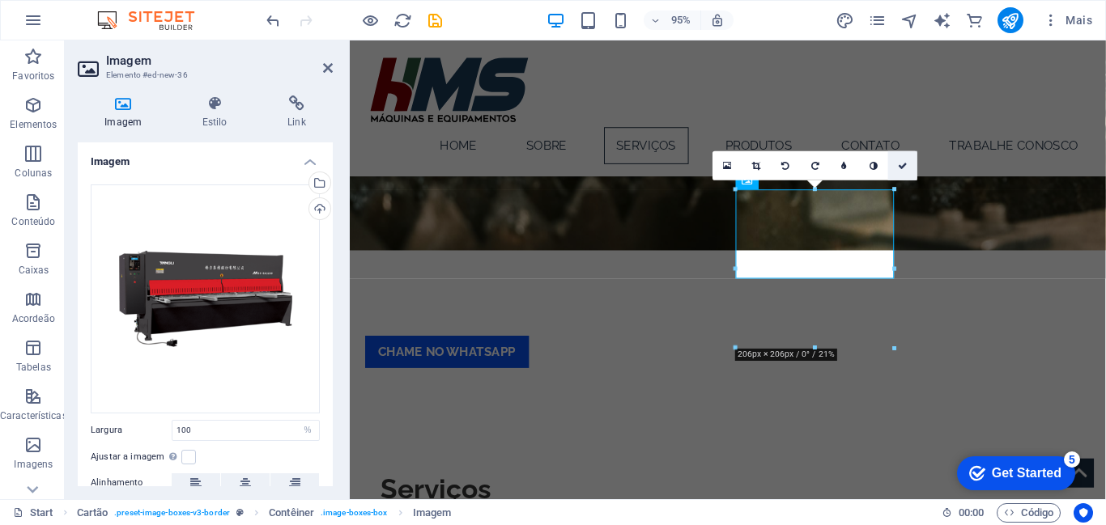
scroll to position [758, 0]
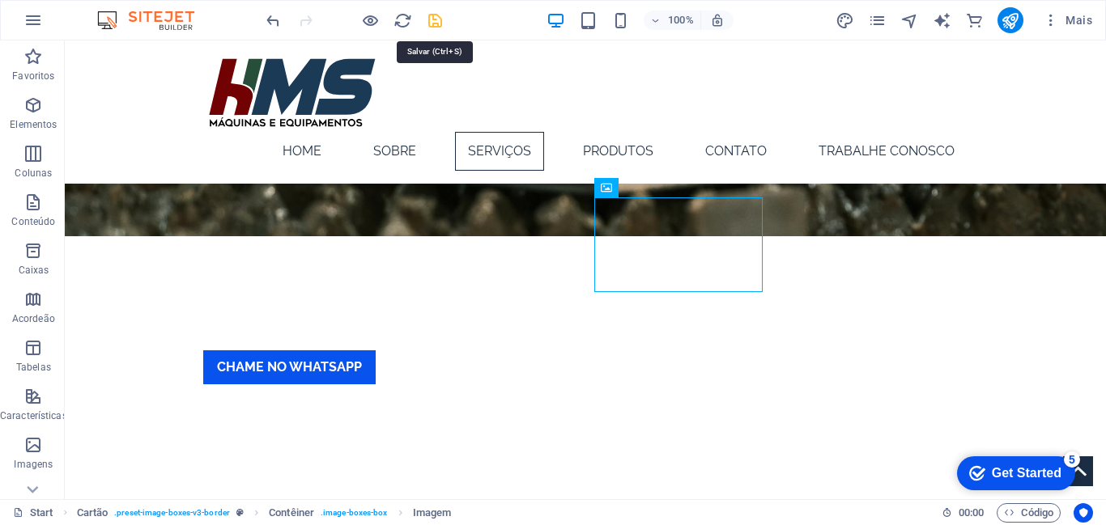
click at [430, 25] on icon "save" at bounding box center [435, 20] width 19 height 19
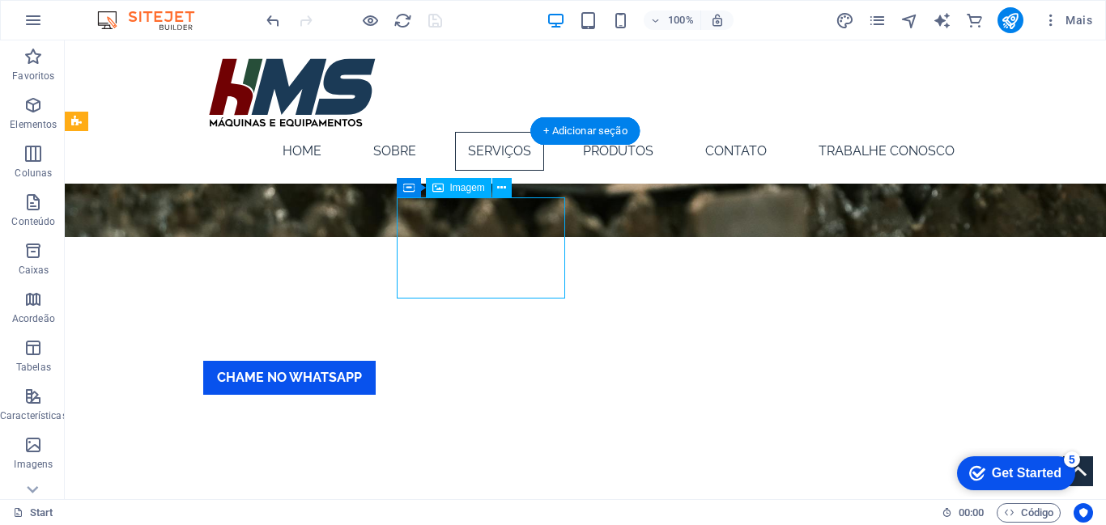
select select "%"
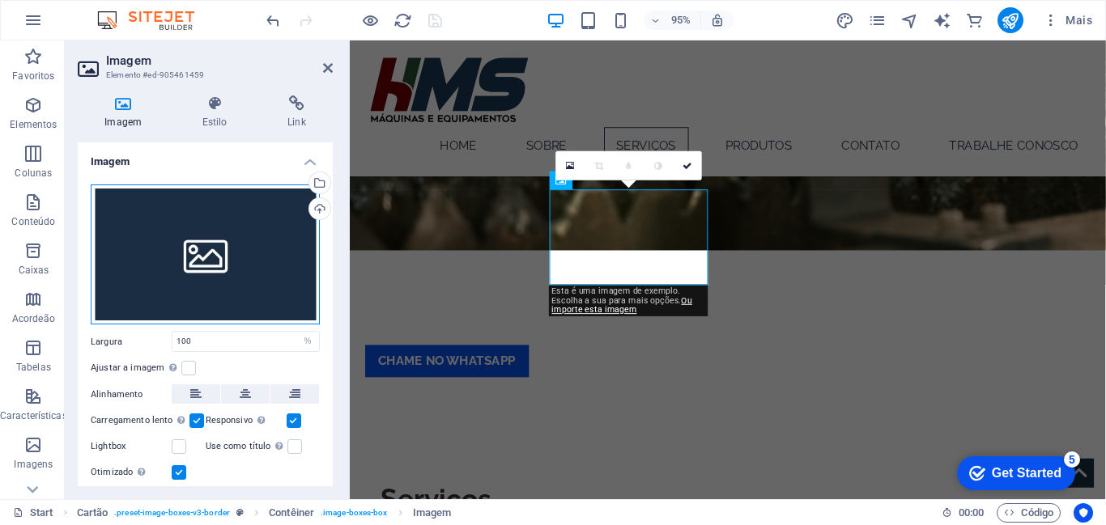
click at [254, 269] on div "Arraste os arquivos aqui, clique para escolher os arquivos ou selecione os arqu…" at bounding box center [205, 255] width 229 height 141
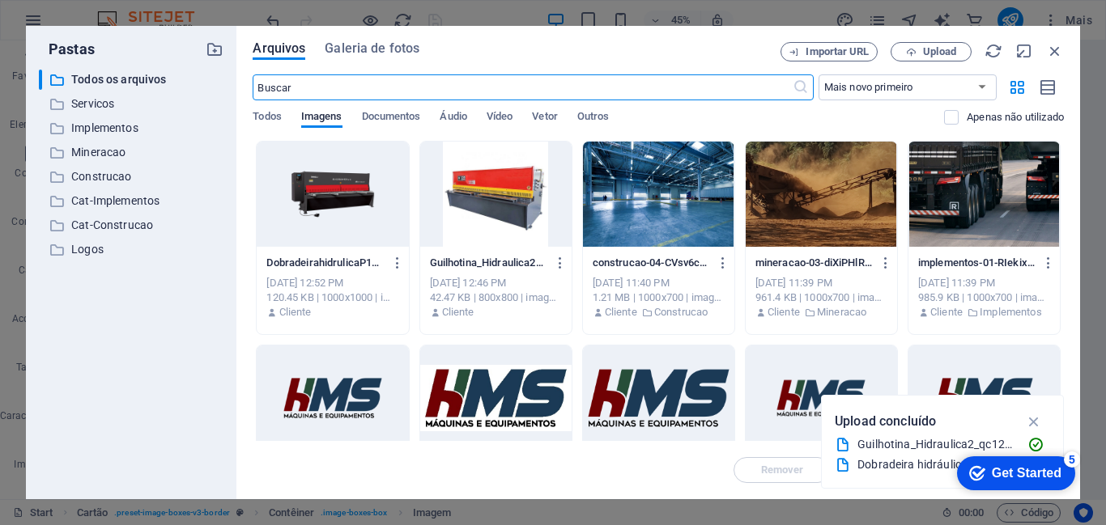
scroll to position [1119, 0]
click at [939, 53] on span "Upload" at bounding box center [939, 52] width 33 height 10
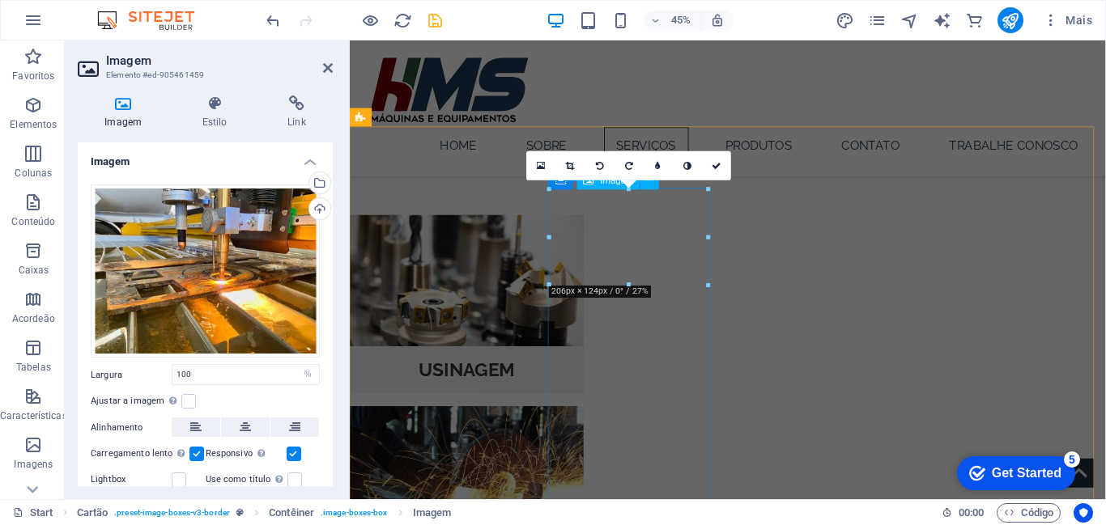
scroll to position [758, 0]
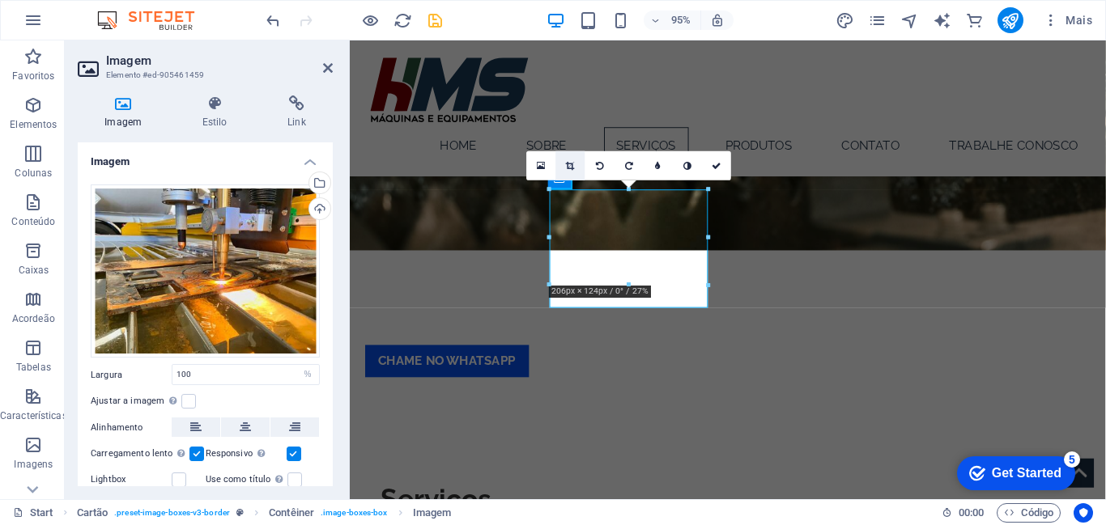
click at [569, 164] on icon at bounding box center [570, 165] width 9 height 9
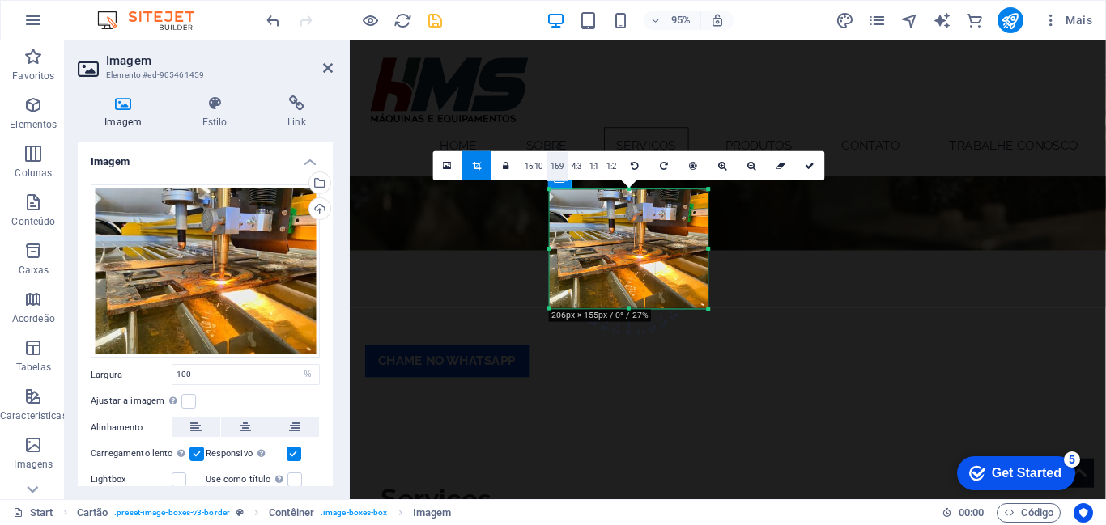
click at [560, 162] on link "16:9" at bounding box center [557, 166] width 22 height 29
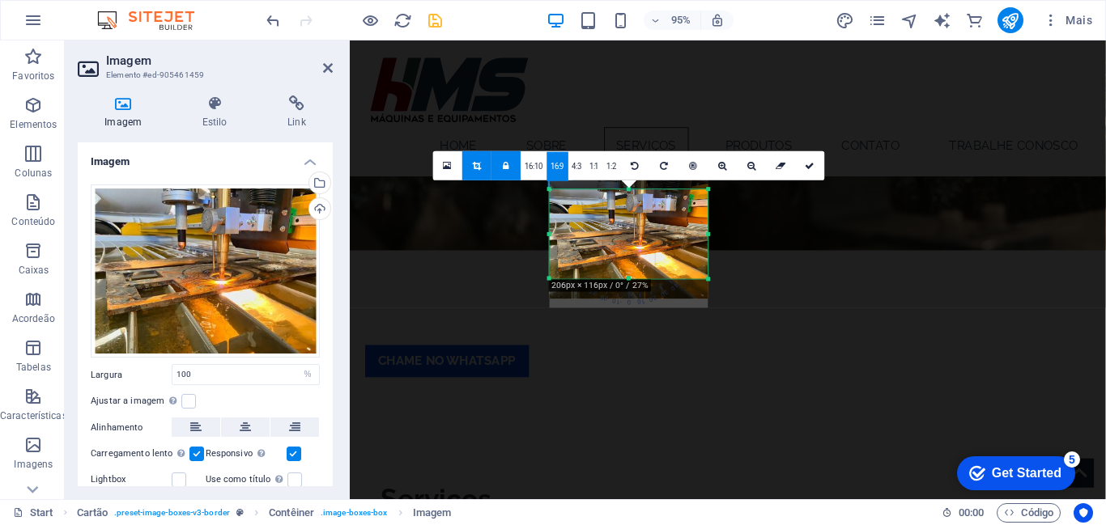
drag, startPoint x: 663, startPoint y: 237, endPoint x: 660, endPoint y: 227, distance: 10.0
click at [660, 227] on div at bounding box center [629, 239] width 159 height 119
click at [809, 168] on icon at bounding box center [810, 165] width 10 height 9
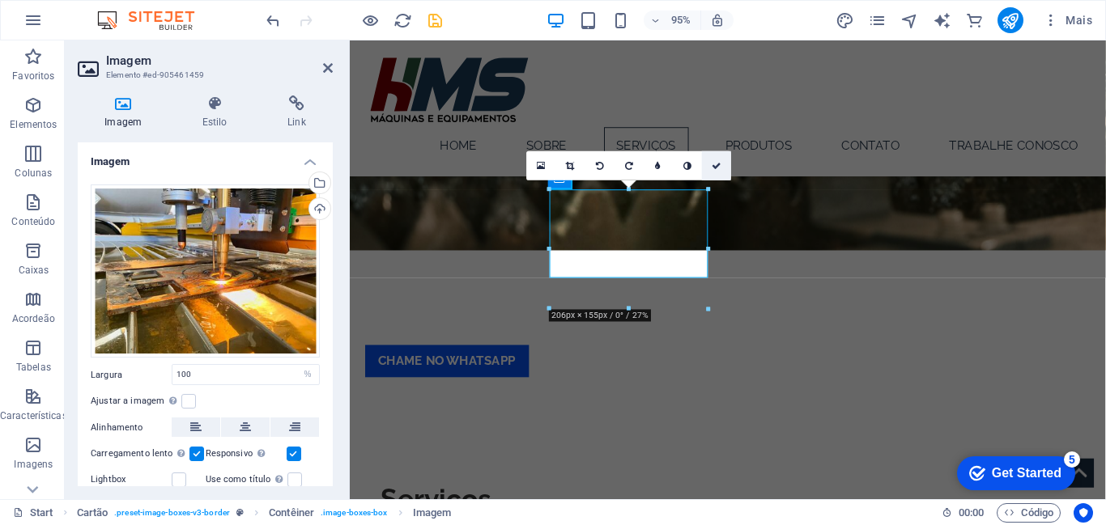
click at [711, 166] on icon at bounding box center [716, 165] width 10 height 9
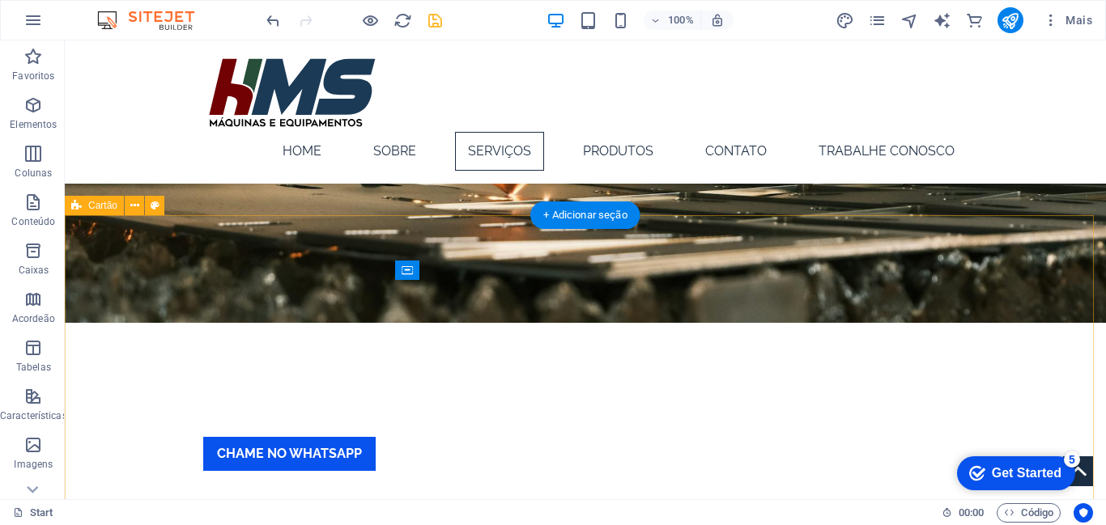
scroll to position [654, 0]
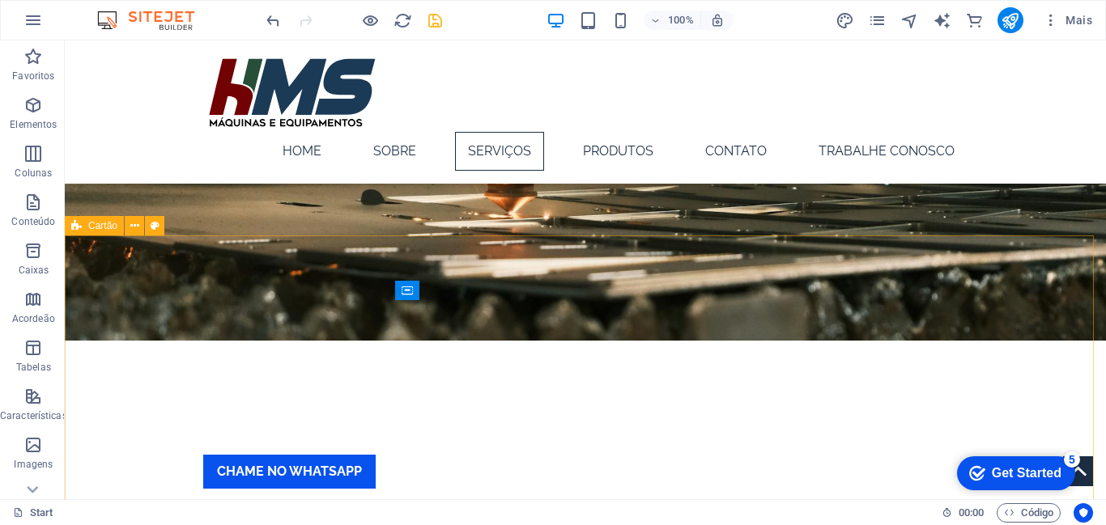
click at [97, 227] on span "Cartão" at bounding box center [102, 226] width 29 height 10
select select "rem"
select select "preset-image-boxes-v3-border"
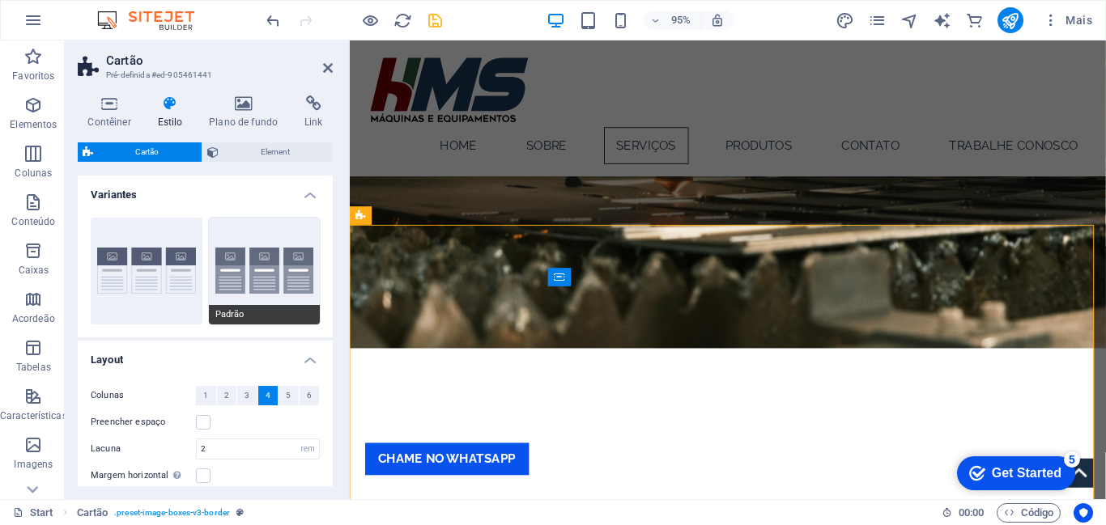
click at [214, 266] on button "Padrão" at bounding box center [265, 271] width 112 height 107
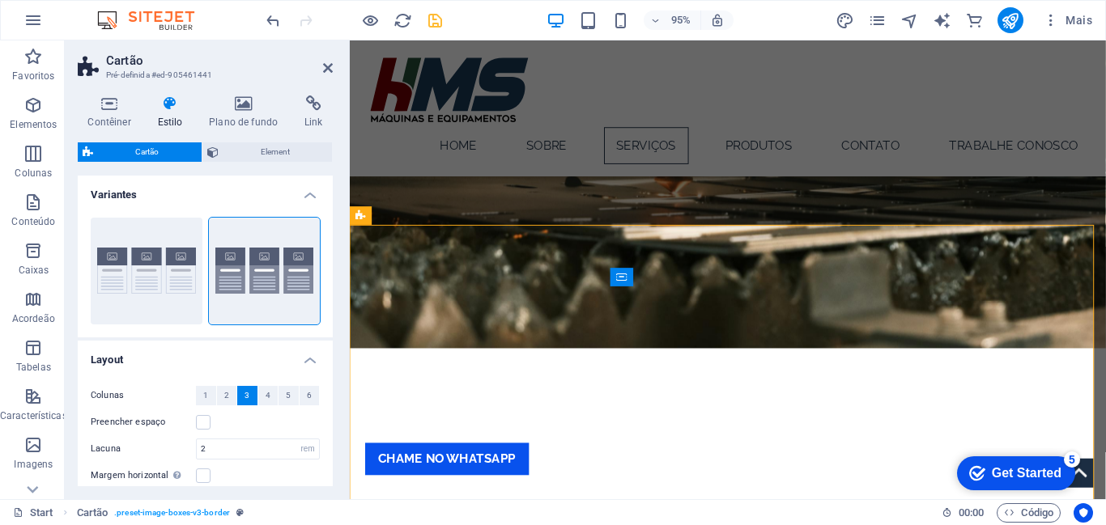
scroll to position [122, 0]
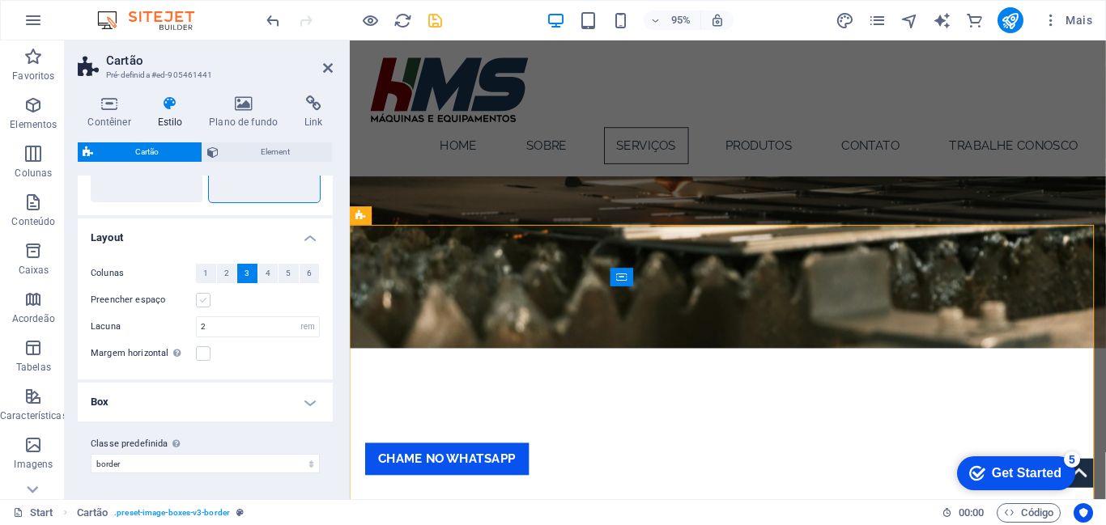
click at [205, 304] on label at bounding box center [203, 300] width 15 height 15
click at [0, 0] on input "Preencher espaço" at bounding box center [0, 0] width 0 height 0
click at [205, 304] on label at bounding box center [203, 300] width 15 height 15
click at [0, 0] on input "Preencher espaço" at bounding box center [0, 0] width 0 height 0
click at [441, 19] on icon "save" at bounding box center [435, 20] width 19 height 19
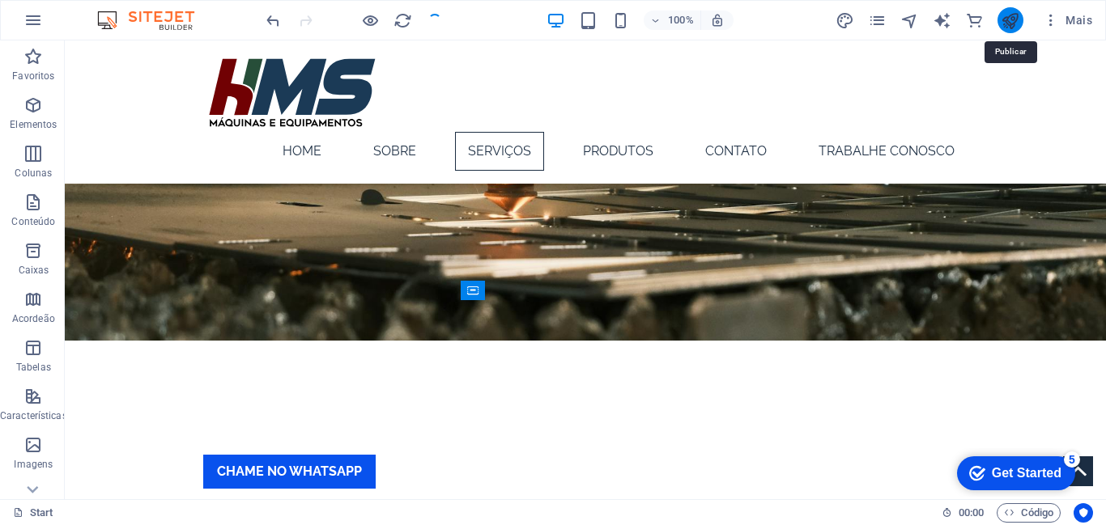
click at [1004, 20] on icon "publish" at bounding box center [1009, 20] width 19 height 19
